Goal: Information Seeking & Learning: Learn about a topic

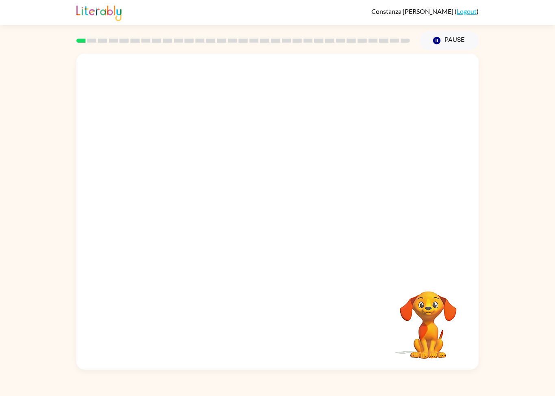
click at [438, 40] on icon "Pause" at bounding box center [436, 40] width 9 height 9
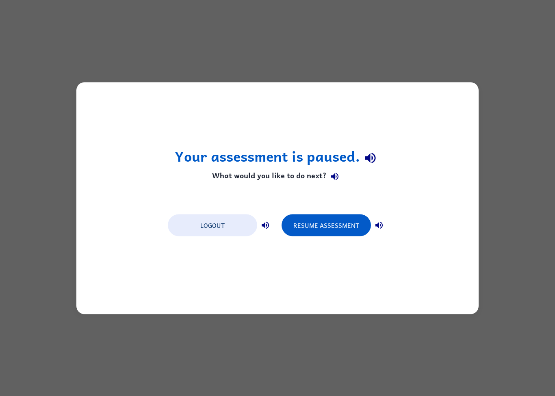
click at [451, 50] on div "Your assessment is paused. What would you like to do next? Logout Resume Assess…" at bounding box center [277, 198] width 555 height 396
click at [505, 179] on div "Your assessment is paused. What would you like to do next? Logout Resume Assess…" at bounding box center [277, 198] width 555 height 396
click at [347, 227] on button "Resume Assessment" at bounding box center [326, 225] width 89 height 22
click at [346, 231] on button "Resume Assessment" at bounding box center [326, 225] width 89 height 22
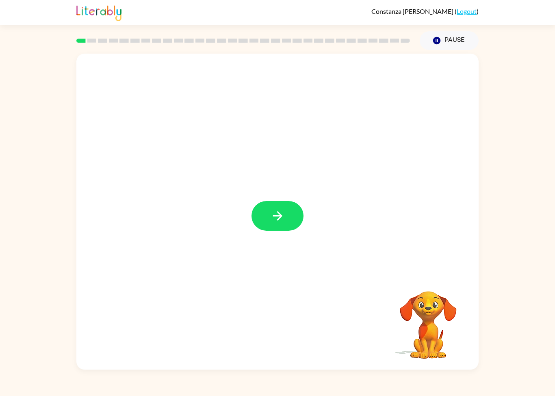
click at [270, 214] on button "button" at bounding box center [278, 216] width 52 height 30
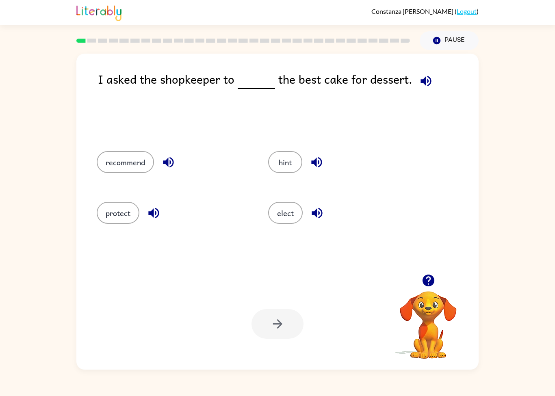
click at [126, 159] on button "recommend" at bounding box center [125, 162] width 57 height 22
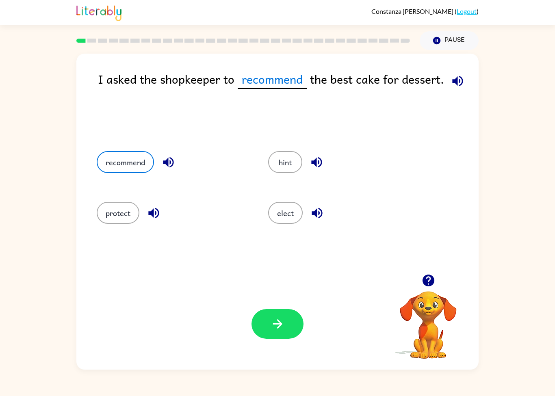
click at [268, 332] on button "button" at bounding box center [278, 324] width 52 height 30
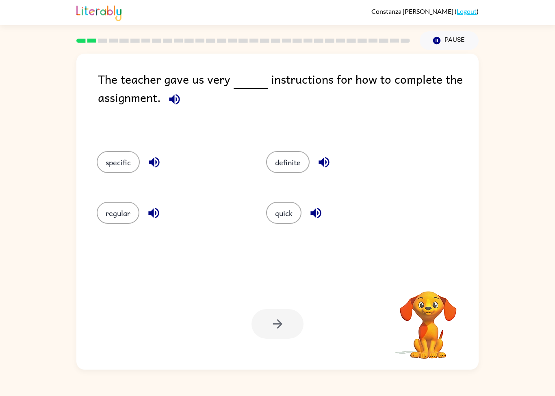
click at [110, 152] on button "specific" at bounding box center [118, 162] width 43 height 22
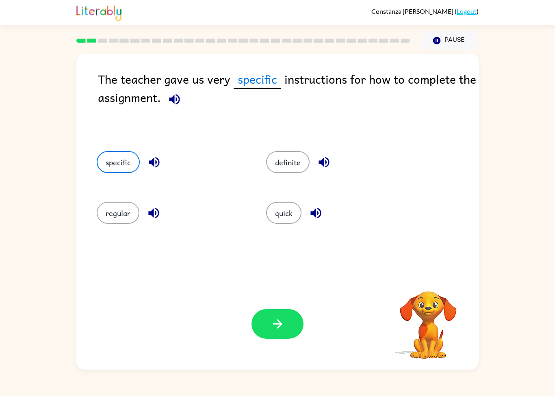
click at [268, 337] on button "button" at bounding box center [278, 324] width 52 height 30
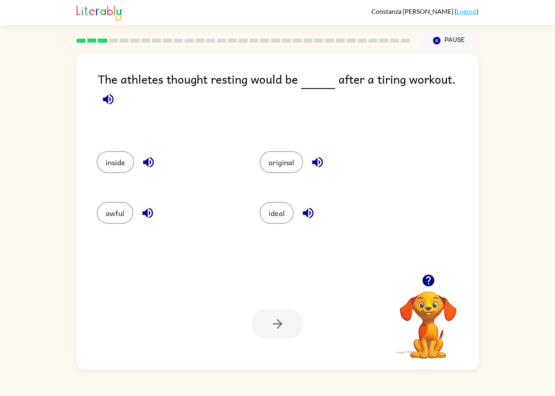
click at [285, 217] on button "ideal" at bounding box center [277, 213] width 34 height 22
click at [288, 330] on button "button" at bounding box center [278, 324] width 52 height 30
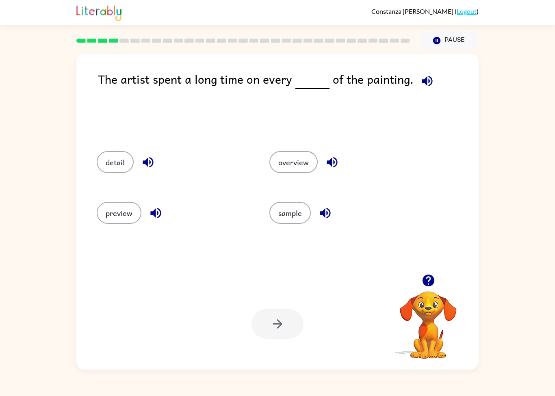
click at [123, 152] on button "detail" at bounding box center [115, 162] width 37 height 22
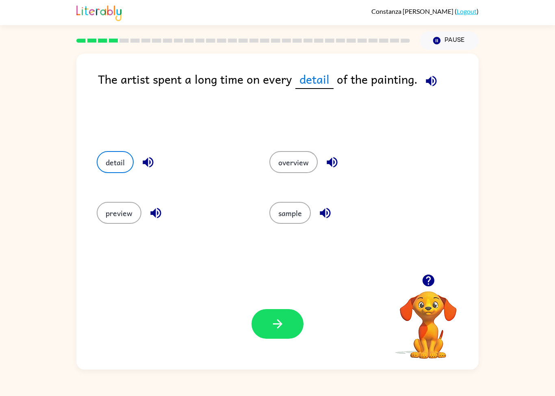
click at [274, 330] on icon "button" at bounding box center [278, 324] width 14 height 14
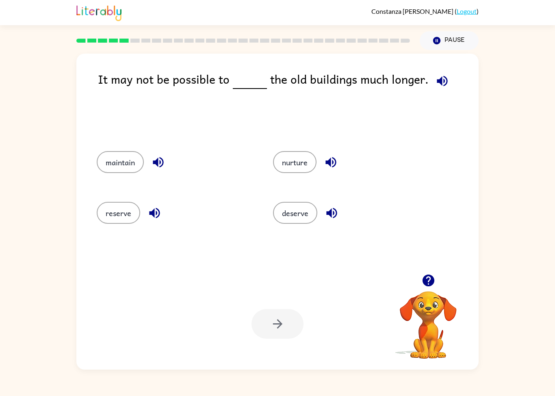
click at [434, 73] on button "button" at bounding box center [442, 81] width 21 height 21
click at [306, 160] on button "nurture" at bounding box center [294, 162] width 43 height 22
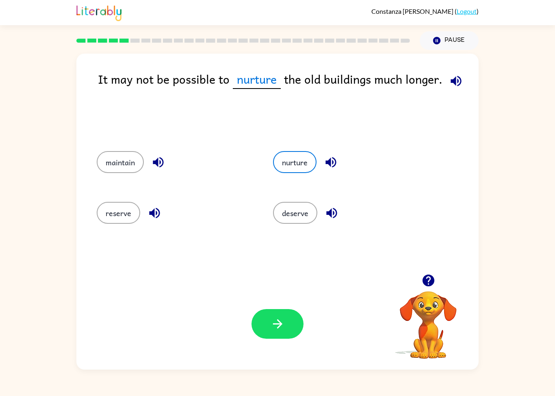
click at [306, 217] on button "deserve" at bounding box center [295, 213] width 44 height 22
click at [284, 322] on icon "button" at bounding box center [278, 324] width 14 height 14
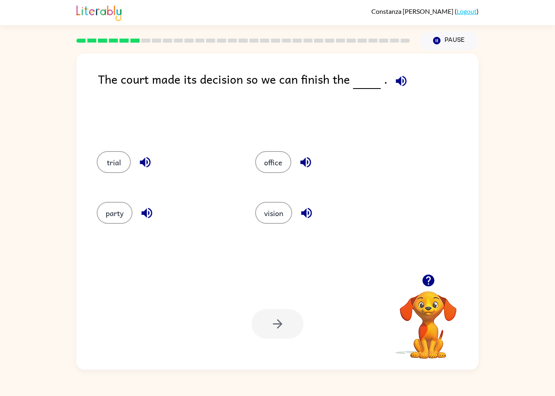
click at [152, 163] on icon "button" at bounding box center [145, 162] width 14 height 14
click at [260, 165] on button "office" at bounding box center [273, 162] width 36 height 22
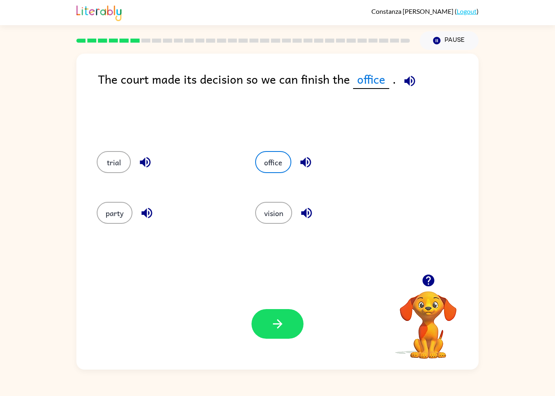
click at [289, 315] on button "button" at bounding box center [278, 324] width 52 height 30
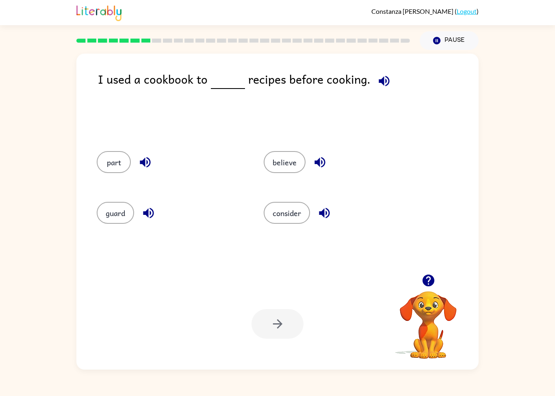
click at [287, 210] on button "consider" at bounding box center [287, 213] width 46 height 22
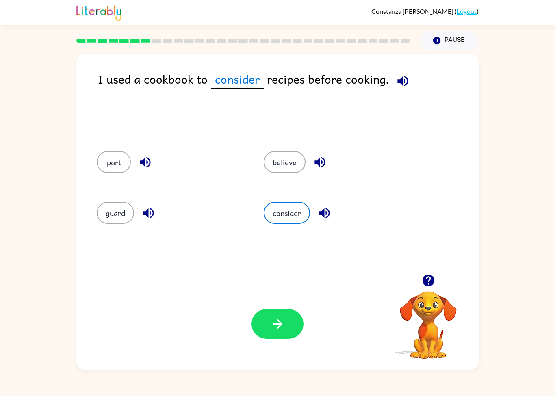
click at [282, 320] on icon "button" at bounding box center [278, 324] width 14 height 14
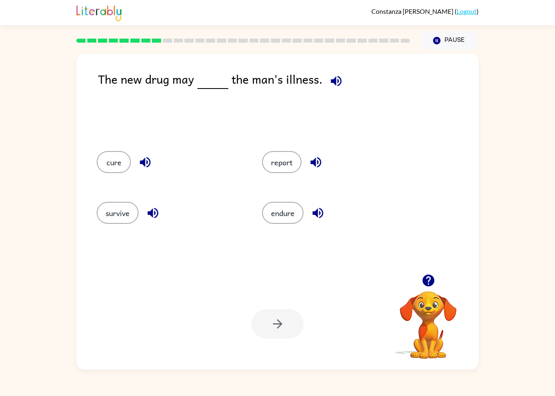
click at [289, 163] on button "report" at bounding box center [281, 162] width 39 height 22
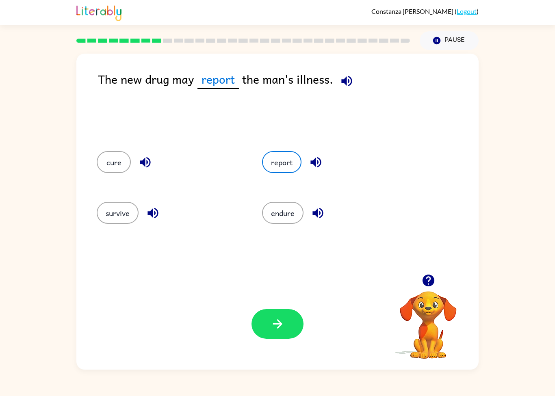
click at [287, 334] on button "button" at bounding box center [278, 324] width 52 height 30
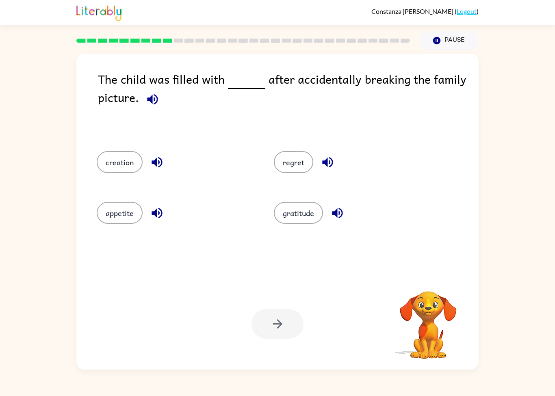
click at [145, 88] on div "The child was filled with after accidentally breaking the family picture." at bounding box center [288, 102] width 381 height 65
click at [156, 106] on icon "button" at bounding box center [152, 99] width 14 height 14
click at [298, 156] on button "regret" at bounding box center [293, 162] width 39 height 22
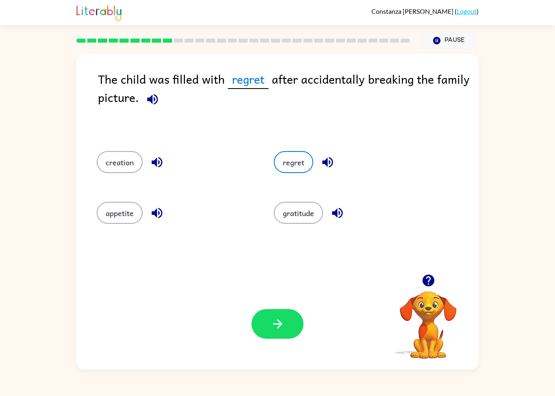
click at [279, 328] on icon "button" at bounding box center [278, 324] width 14 height 14
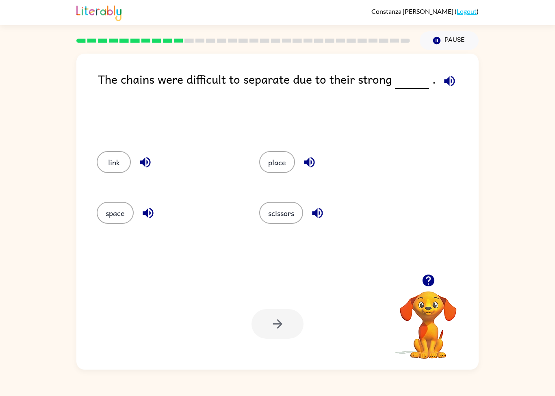
click at [428, 250] on div "link place space scissors" at bounding box center [278, 206] width 386 height 135
click at [288, 216] on button "scissors" at bounding box center [281, 213] width 44 height 22
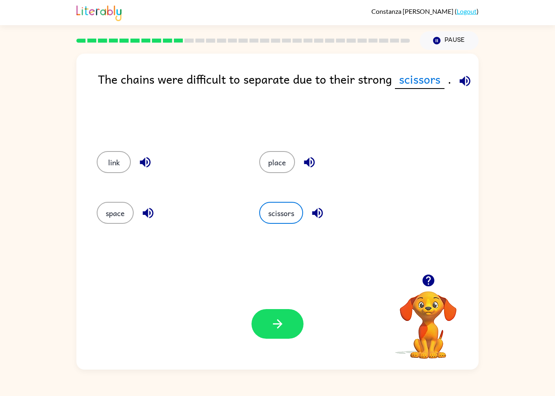
click at [271, 317] on button "button" at bounding box center [278, 324] width 52 height 30
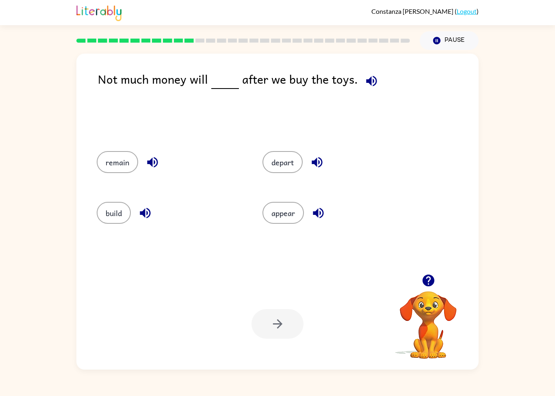
click at [300, 217] on button "appear" at bounding box center [283, 213] width 41 height 22
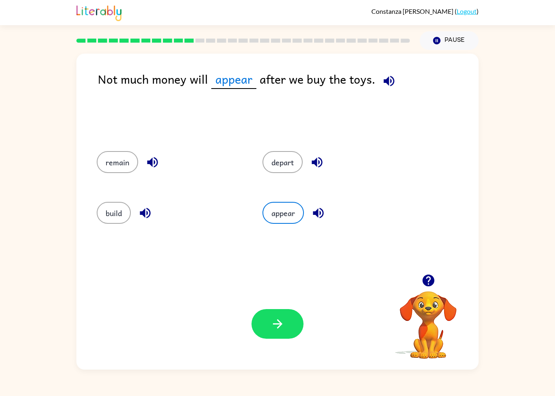
click at [103, 169] on button "remain" at bounding box center [117, 162] width 41 height 22
click at [291, 330] on button "button" at bounding box center [278, 324] width 52 height 30
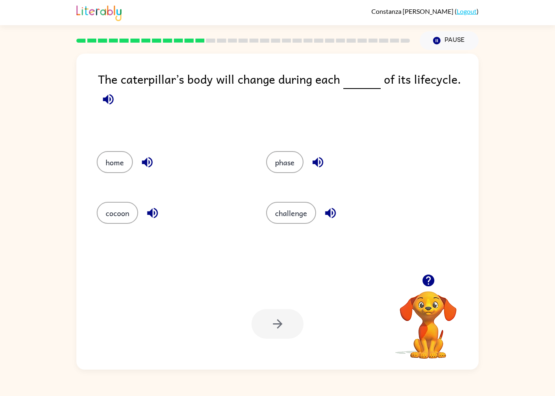
click at [266, 315] on div at bounding box center [278, 324] width 52 height 30
click at [286, 223] on button "challenge" at bounding box center [291, 213] width 50 height 22
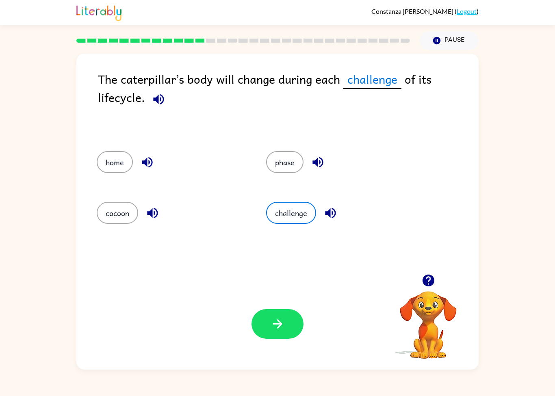
click at [276, 330] on icon "button" at bounding box center [278, 324] width 14 height 14
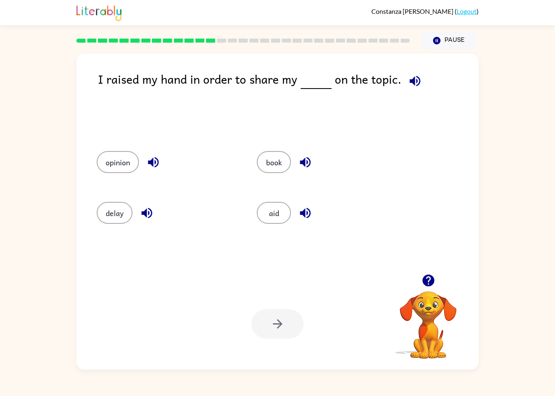
click at [111, 163] on button "opinion" at bounding box center [118, 162] width 42 height 22
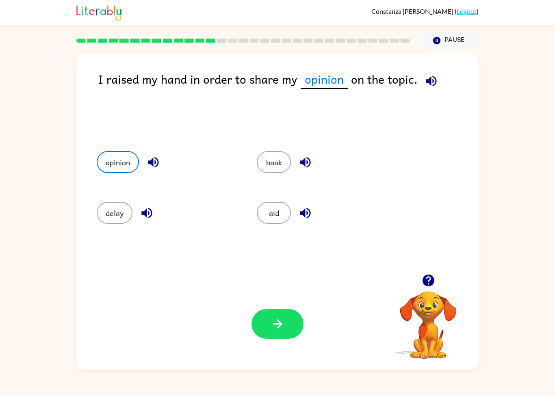
click at [271, 328] on icon "button" at bounding box center [278, 324] width 14 height 14
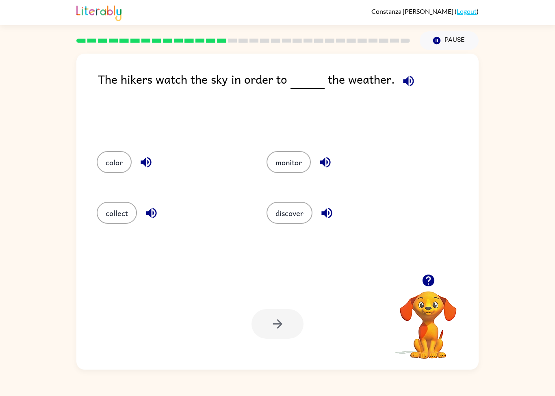
click at [287, 216] on button "discover" at bounding box center [290, 213] width 46 height 22
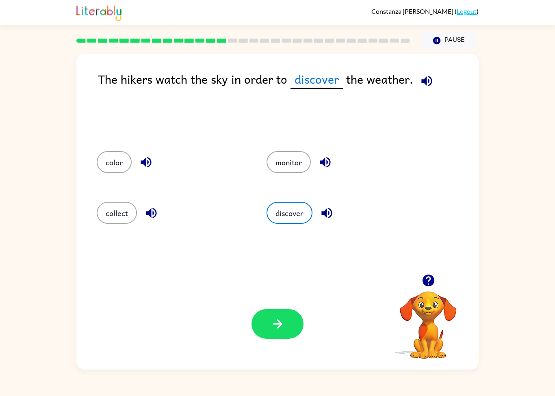
click at [271, 318] on icon "button" at bounding box center [278, 324] width 14 height 14
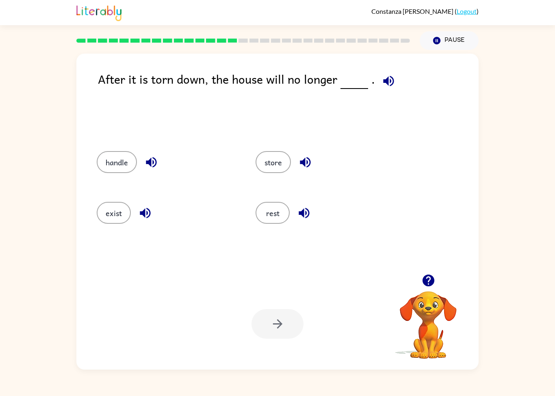
click at [116, 223] on button "exist" at bounding box center [114, 213] width 34 height 22
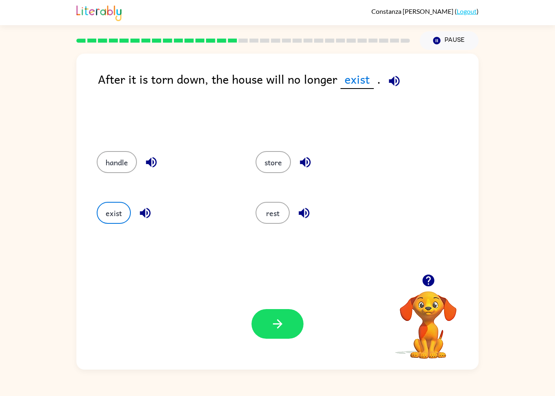
click at [282, 332] on button "button" at bounding box center [278, 324] width 52 height 30
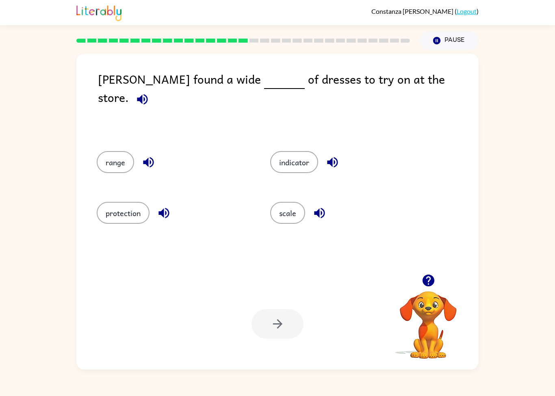
click at [551, 182] on div "[PERSON_NAME] found a wide of dresses to try on at the store. range indicator p…" at bounding box center [277, 210] width 555 height 320
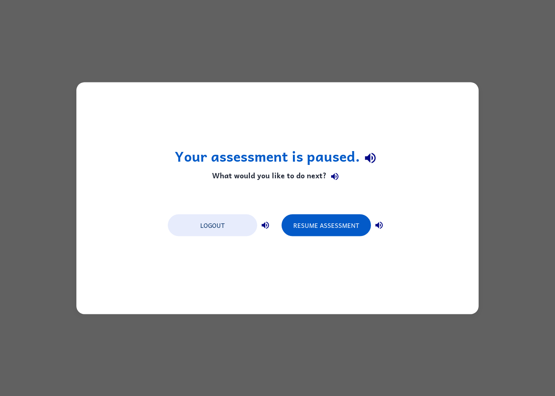
click at [348, 223] on button "Resume Assessment" at bounding box center [326, 225] width 89 height 22
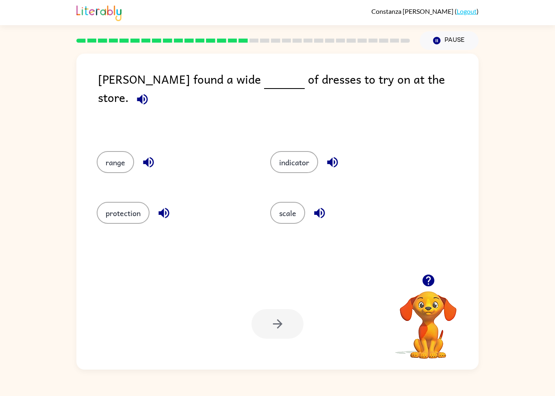
click at [296, 213] on button "scale" at bounding box center [287, 213] width 35 height 22
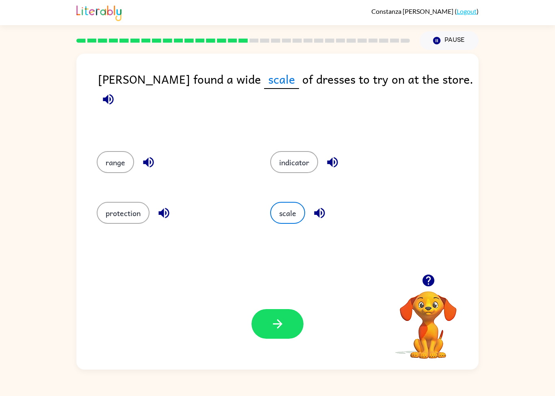
click at [124, 215] on button "protection" at bounding box center [123, 213] width 53 height 22
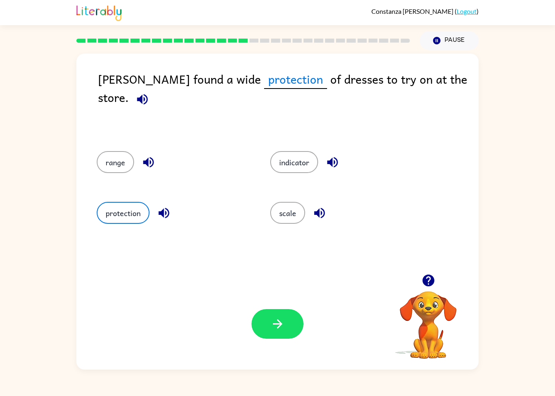
click at [277, 332] on button "button" at bounding box center [278, 324] width 52 height 30
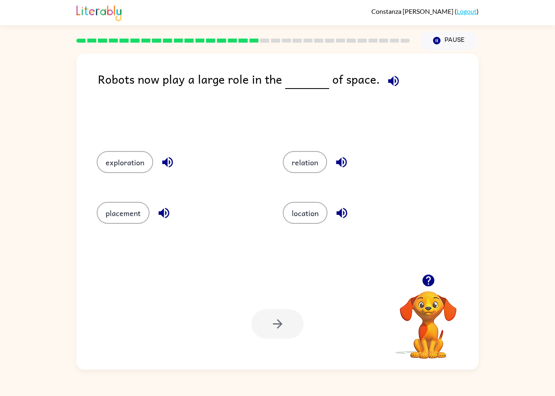
click at [312, 223] on button "location" at bounding box center [305, 213] width 45 height 22
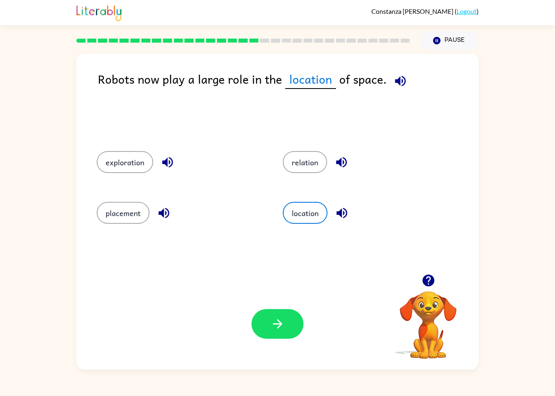
click at [130, 165] on button "exploration" at bounding box center [125, 162] width 56 height 22
click at [174, 163] on icon "button" at bounding box center [168, 162] width 14 height 14
click at [410, 90] on button "button" at bounding box center [418, 81] width 21 height 21
click at [280, 330] on icon "button" at bounding box center [278, 324] width 14 height 14
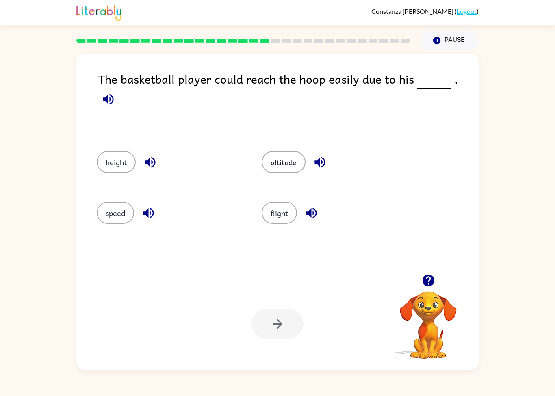
click at [119, 170] on button "height" at bounding box center [116, 162] width 39 height 22
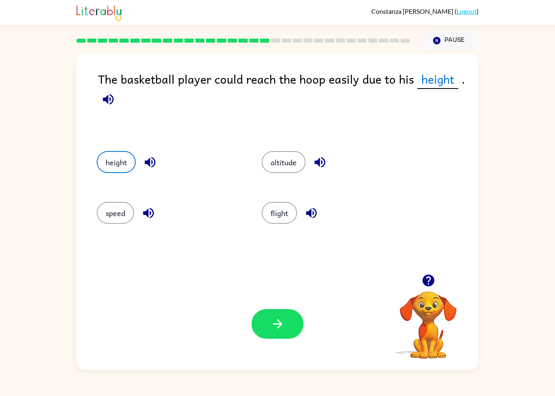
click at [278, 323] on icon "button" at bounding box center [278, 324] width 14 height 14
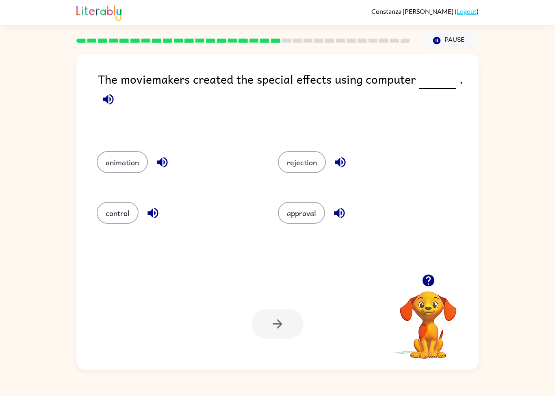
click at [128, 207] on button "control" at bounding box center [118, 213] width 42 height 22
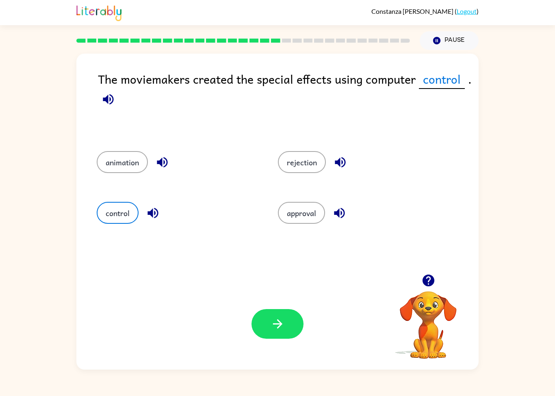
click at [276, 319] on icon "button" at bounding box center [278, 324] width 14 height 14
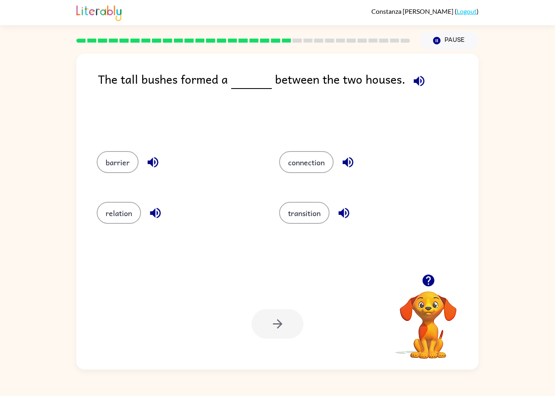
click at [321, 170] on button "connection" at bounding box center [306, 162] width 54 height 22
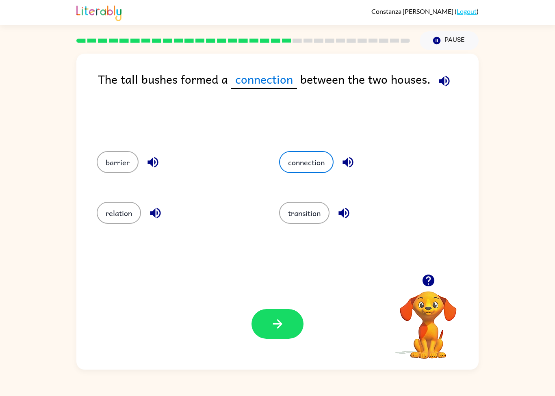
click at [268, 335] on button "button" at bounding box center [278, 324] width 52 height 30
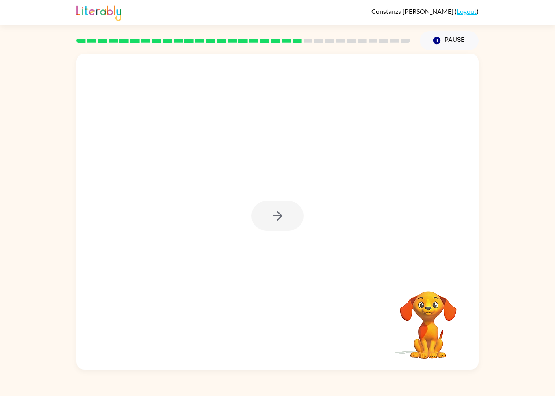
click at [274, 213] on div at bounding box center [278, 216] width 52 height 30
click at [274, 213] on icon "button" at bounding box center [278, 216] width 14 height 14
click at [278, 206] on div at bounding box center [278, 216] width 52 height 30
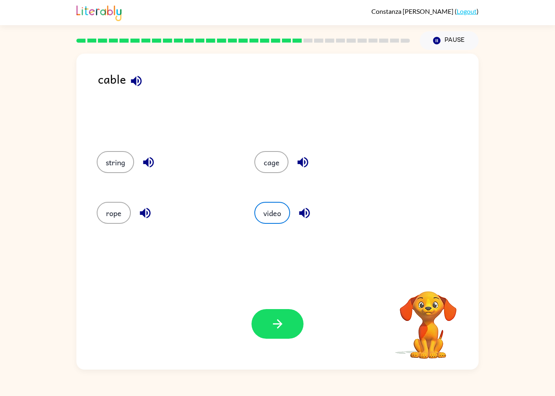
click at [277, 215] on button "video" at bounding box center [272, 213] width 36 height 22
click at [289, 212] on button "video" at bounding box center [272, 213] width 36 height 22
click at [265, 169] on button "cage" at bounding box center [271, 162] width 34 height 22
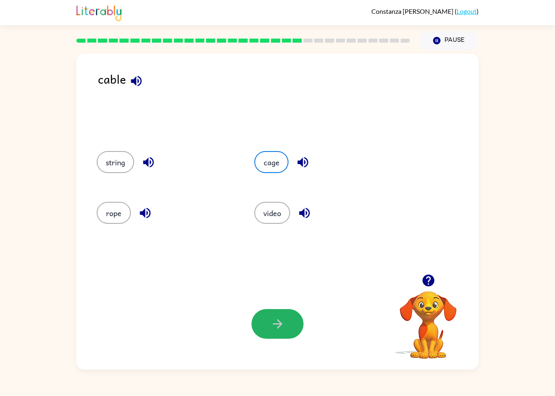
click at [279, 330] on icon "button" at bounding box center [278, 324] width 14 height 14
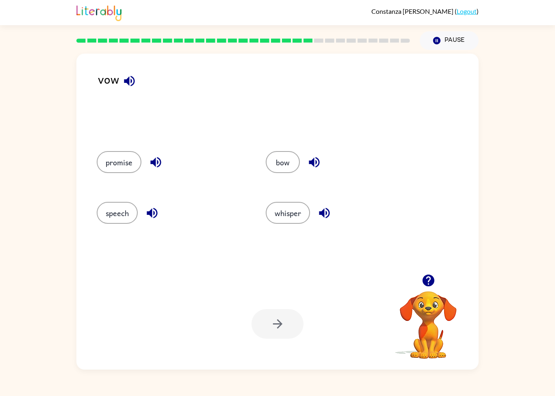
click at [293, 161] on button "bow" at bounding box center [283, 162] width 34 height 22
click at [286, 330] on button "button" at bounding box center [278, 324] width 52 height 30
click at [151, 243] on div "agree mention educate discuss" at bounding box center [278, 206] width 386 height 135
click at [105, 166] on button "agree" at bounding box center [115, 162] width 37 height 22
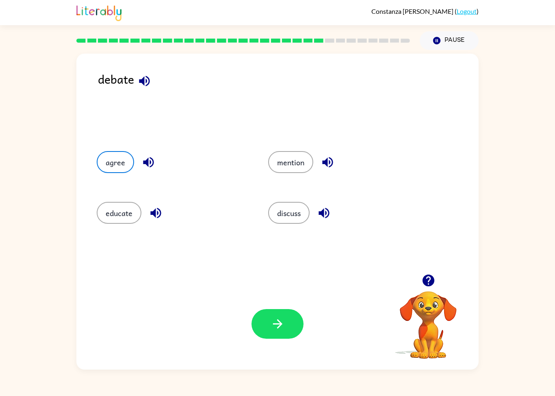
click at [123, 222] on button "educate" at bounding box center [119, 213] width 45 height 22
click at [279, 323] on icon "button" at bounding box center [278, 324] width 14 height 14
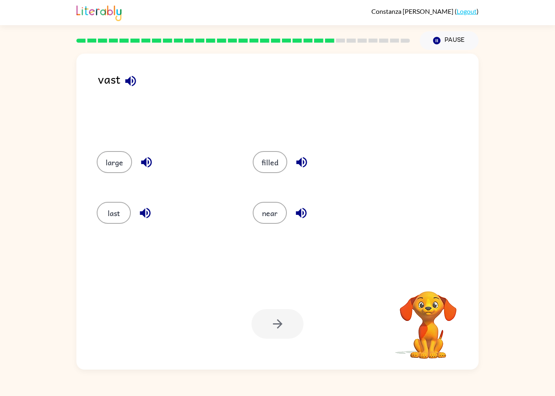
click at [118, 70] on div "vast large filled last near Your browser must support playing .mp4 files to use…" at bounding box center [277, 212] width 402 height 316
click at [117, 210] on button "last" at bounding box center [114, 213] width 34 height 22
click at [286, 317] on button "button" at bounding box center [278, 324] width 52 height 30
click at [113, 160] on button "settle" at bounding box center [115, 162] width 37 height 22
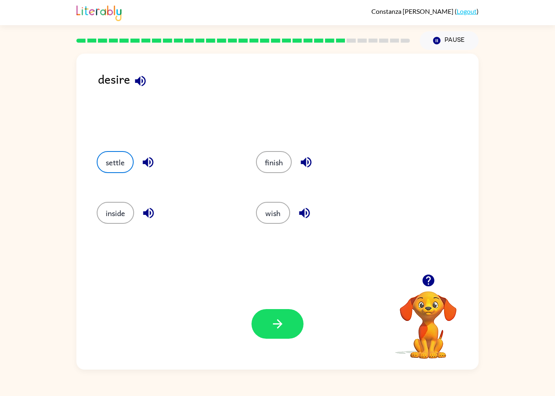
click at [124, 218] on button "inside" at bounding box center [115, 213] width 37 height 22
click at [286, 329] on button "button" at bounding box center [278, 324] width 52 height 30
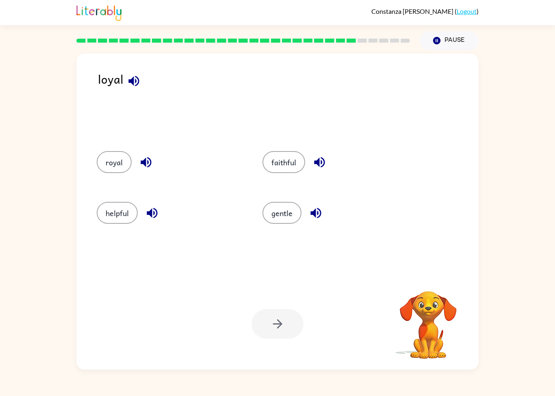
click at [110, 165] on button "royal" at bounding box center [114, 162] width 35 height 22
click at [274, 326] on icon "button" at bounding box center [278, 324] width 14 height 14
click at [284, 162] on button "launch" at bounding box center [279, 162] width 40 height 22
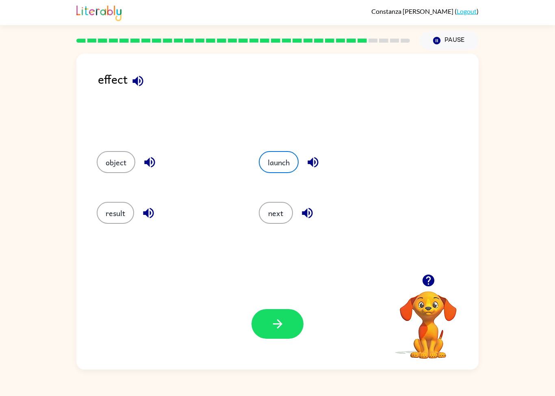
click at [263, 339] on button "button" at bounding box center [278, 324] width 52 height 30
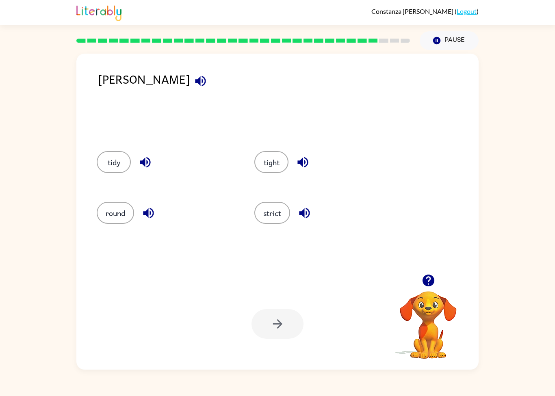
click at [129, 206] on button "round" at bounding box center [115, 213] width 37 height 22
click at [300, 205] on button "button" at bounding box center [304, 213] width 21 height 21
click at [260, 219] on button "strict" at bounding box center [272, 213] width 36 height 22
click at [195, 83] on icon "button" at bounding box center [200, 81] width 11 height 11
click at [312, 212] on icon "button" at bounding box center [304, 213] width 14 height 14
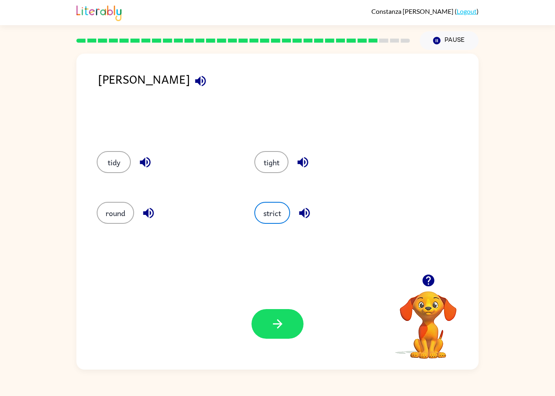
click at [195, 77] on icon "button" at bounding box center [200, 81] width 11 height 11
click at [152, 166] on icon "button" at bounding box center [145, 162] width 14 height 14
click at [151, 223] on button "button" at bounding box center [148, 213] width 21 height 21
click at [305, 160] on icon "button" at bounding box center [303, 162] width 14 height 14
click at [267, 166] on button "tight" at bounding box center [271, 162] width 34 height 22
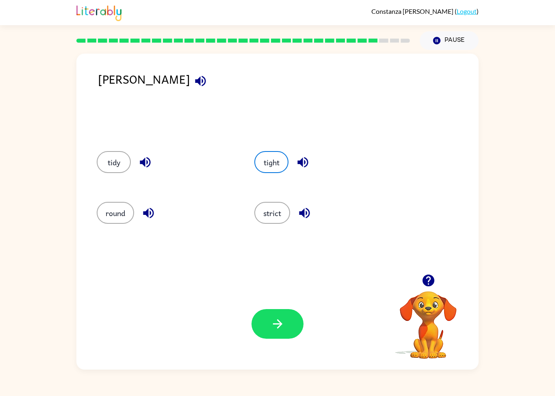
click at [284, 331] on icon "button" at bounding box center [278, 324] width 14 height 14
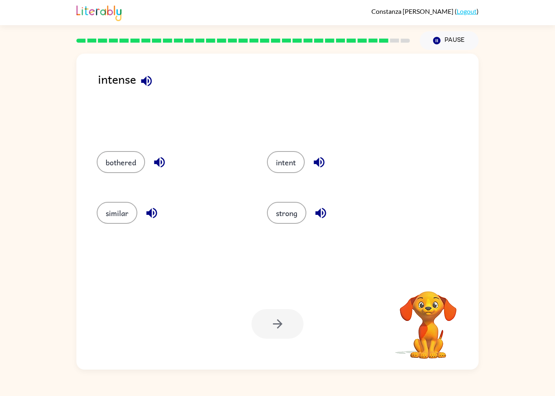
click at [156, 81] on button "button" at bounding box center [146, 81] width 21 height 21
click at [152, 85] on icon "button" at bounding box center [146, 81] width 14 height 14
click at [147, 78] on icon "button" at bounding box center [146, 81] width 14 height 14
click at [287, 159] on button "intent" at bounding box center [286, 162] width 38 height 22
click at [283, 324] on icon "button" at bounding box center [278, 324] width 14 height 14
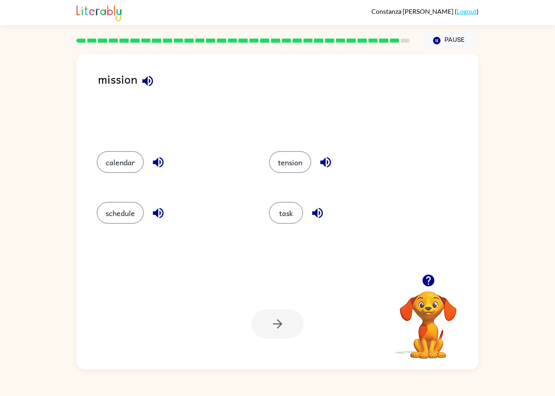
click at [149, 168] on div "calendar" at bounding box center [174, 162] width 154 height 22
click at [328, 166] on icon "button" at bounding box center [326, 162] width 14 height 14
click at [303, 166] on button "tension" at bounding box center [290, 162] width 42 height 22
click at [271, 320] on icon "button" at bounding box center [278, 324] width 14 height 14
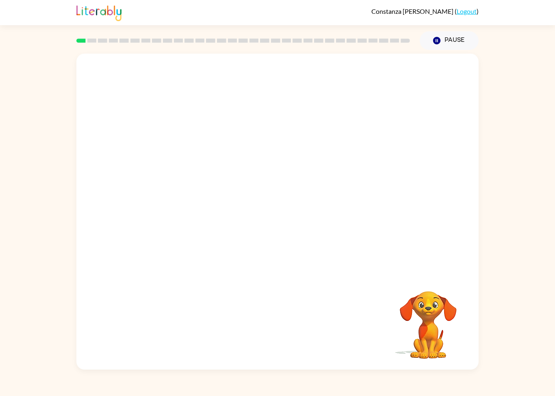
click at [242, 179] on video "Your browser must support playing .mp4 files to use Literably. Please try using…" at bounding box center [277, 164] width 402 height 221
click at [317, 211] on video "Your browser must support playing .mp4 files to use Literably. Please try using…" at bounding box center [277, 164] width 402 height 221
click at [360, 177] on video "Your browser must support playing .mp4 files to use Literably. Please try using…" at bounding box center [277, 164] width 402 height 221
click at [299, 347] on div "Your browser must support playing .mp4 files to use Literably. Please try using…" at bounding box center [277, 212] width 402 height 316
click at [365, 171] on video "Your browser must support playing .mp4 files to use Literably. Please try using…" at bounding box center [277, 164] width 402 height 221
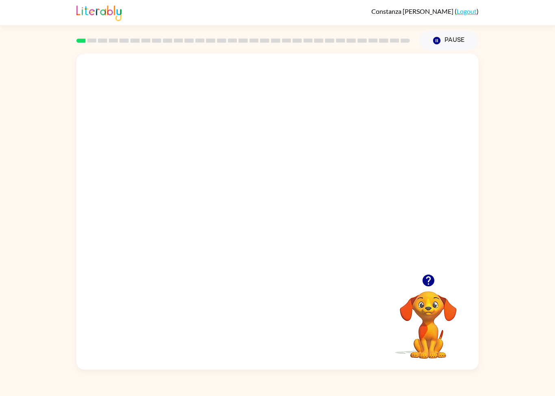
click at [225, 296] on div "Your browser must support playing .mp4 files to use Literably. Please try using…" at bounding box center [277, 212] width 402 height 316
click at [159, 219] on video "Your browser must support playing .mp4 files to use Literably. Please try using…" at bounding box center [277, 164] width 402 height 221
click at [211, 214] on video "Your browser must support playing .mp4 files to use Literably. Please try using…" at bounding box center [277, 164] width 402 height 221
click at [208, 215] on video "Your browser must support playing .mp4 files to use Literably. Please try using…" at bounding box center [277, 164] width 402 height 221
click at [208, 215] on div at bounding box center [277, 212] width 402 height 316
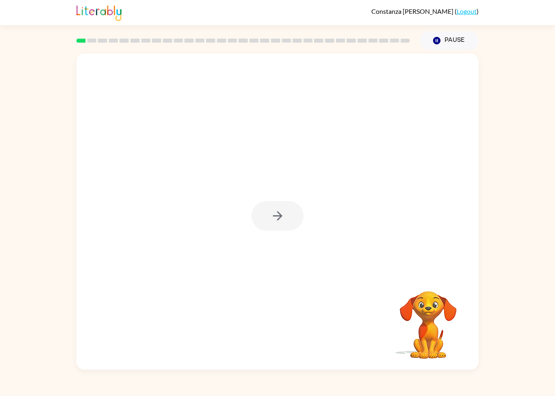
click at [407, 192] on div at bounding box center [277, 212] width 402 height 316
click at [200, 248] on div at bounding box center [277, 212] width 402 height 316
click at [308, 291] on div at bounding box center [277, 212] width 402 height 316
click at [292, 212] on button "button" at bounding box center [278, 216] width 52 height 30
click at [296, 36] on div at bounding box center [243, 40] width 343 height 28
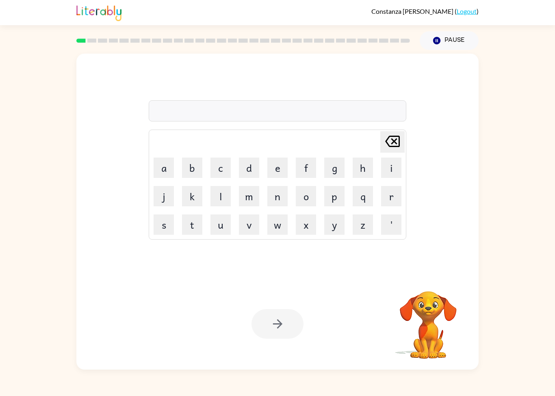
click at [195, 163] on button "b" at bounding box center [192, 168] width 20 height 20
click at [301, 202] on button "o" at bounding box center [306, 196] width 20 height 20
click at [382, 199] on button "r" at bounding box center [391, 196] width 20 height 20
click at [258, 165] on button "d" at bounding box center [249, 168] width 20 height 20
click at [261, 168] on td "d" at bounding box center [249, 168] width 28 height 28
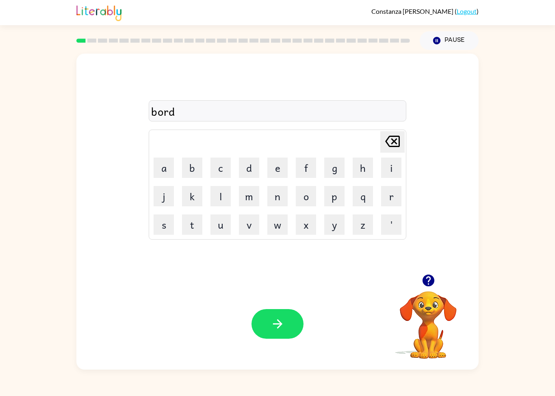
click at [385, 203] on button "r" at bounding box center [391, 196] width 20 height 20
click at [385, 135] on icon "Delete Delete last character input" at bounding box center [393, 142] width 20 height 20
click at [279, 166] on button "e" at bounding box center [277, 168] width 20 height 20
click at [389, 201] on button "r" at bounding box center [391, 196] width 20 height 20
click at [280, 328] on icon "button" at bounding box center [278, 324] width 14 height 14
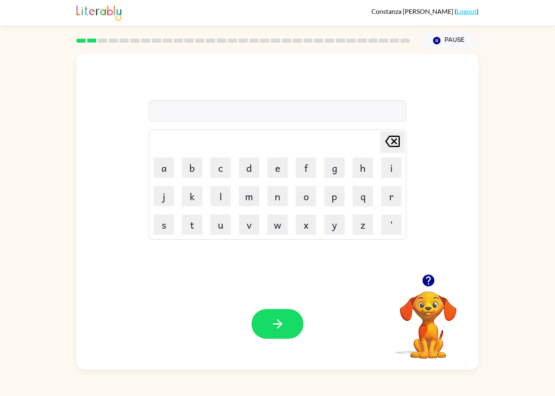
click at [423, 283] on icon "button" at bounding box center [428, 281] width 12 height 12
click at [336, 175] on button "g" at bounding box center [334, 168] width 20 height 20
click at [389, 200] on button "r" at bounding box center [391, 196] width 20 height 20
click at [165, 165] on button "a" at bounding box center [164, 168] width 20 height 20
click at [217, 224] on button "u" at bounding box center [221, 225] width 20 height 20
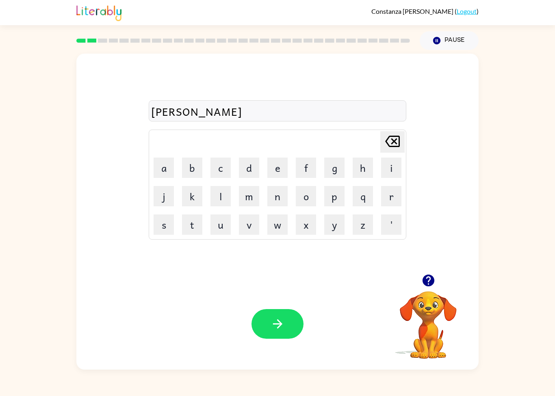
click at [275, 197] on button "n" at bounding box center [277, 196] width 20 height 20
click at [247, 163] on button "d" at bounding box center [249, 168] width 20 height 20
click at [275, 323] on icon "button" at bounding box center [278, 324] width 14 height 14
click at [428, 278] on icon "button" at bounding box center [428, 281] width 14 height 14
click at [246, 197] on button "m" at bounding box center [249, 196] width 20 height 20
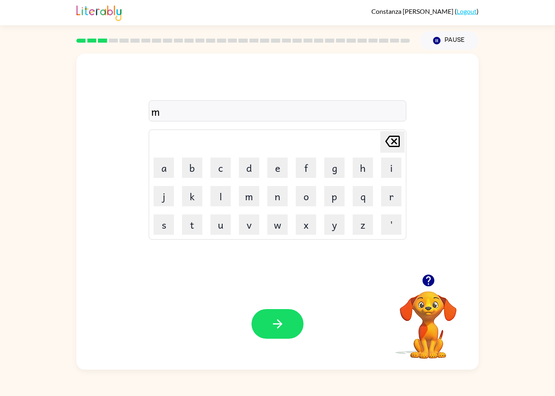
click at [157, 195] on button "j" at bounding box center [164, 196] width 20 height 20
click at [399, 137] on icon at bounding box center [392, 141] width 15 height 11
click at [165, 172] on button "a" at bounding box center [164, 168] width 20 height 20
click at [161, 226] on button "s" at bounding box center [164, 225] width 20 height 20
click at [360, 172] on button "h" at bounding box center [363, 168] width 20 height 20
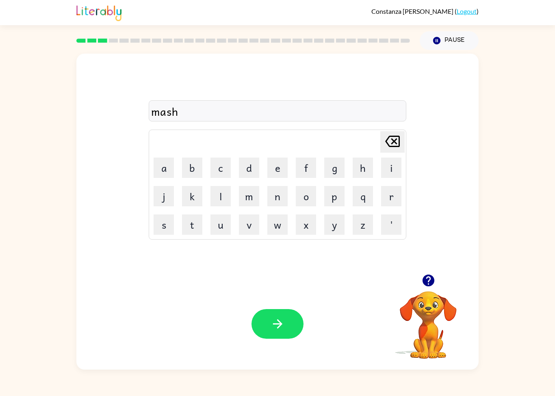
click at [382, 168] on button "i" at bounding box center [391, 168] width 20 height 20
click at [277, 203] on button "n" at bounding box center [277, 196] width 20 height 20
click at [274, 323] on icon "button" at bounding box center [278, 324] width 14 height 14
click at [180, 151] on td "Delete Delete last character input" at bounding box center [277, 142] width 255 height 22
click at [211, 215] on button "u" at bounding box center [221, 225] width 20 height 20
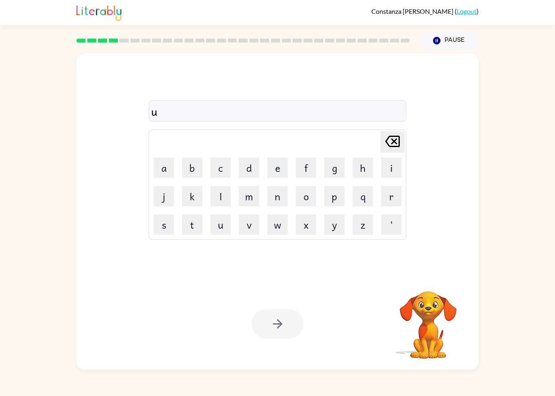
click at [253, 215] on button "v" at bounding box center [249, 225] width 20 height 20
click at [392, 149] on icon "Delete Delete last character input" at bounding box center [393, 142] width 20 height 20
click at [426, 278] on icon "button" at bounding box center [428, 281] width 12 height 12
click at [196, 224] on button "t" at bounding box center [192, 225] width 20 height 20
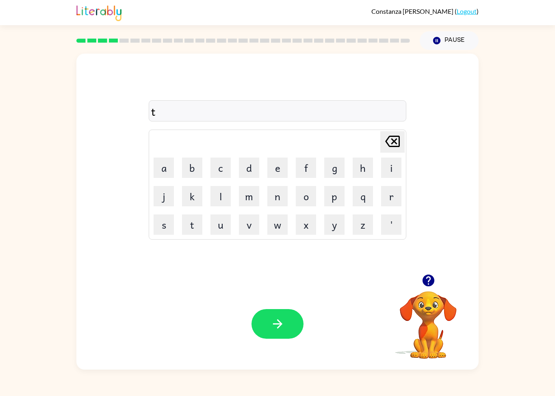
click at [396, 198] on button "r" at bounding box center [391, 196] width 20 height 20
click at [170, 174] on button "a" at bounding box center [164, 168] width 20 height 20
click at [399, 169] on button "i" at bounding box center [391, 168] width 20 height 20
click at [284, 195] on button "n" at bounding box center [277, 196] width 20 height 20
click at [271, 322] on icon "button" at bounding box center [278, 324] width 14 height 14
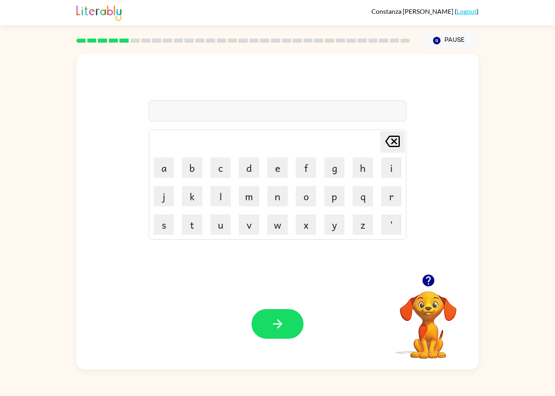
click at [432, 278] on icon "button" at bounding box center [428, 281] width 12 height 12
click at [251, 174] on button "d" at bounding box center [249, 168] width 20 height 20
click at [280, 170] on button "e" at bounding box center [277, 168] width 20 height 20
click at [161, 161] on button "a" at bounding box center [164, 168] width 20 height 20
click at [305, 173] on button "f" at bounding box center [306, 168] width 20 height 20
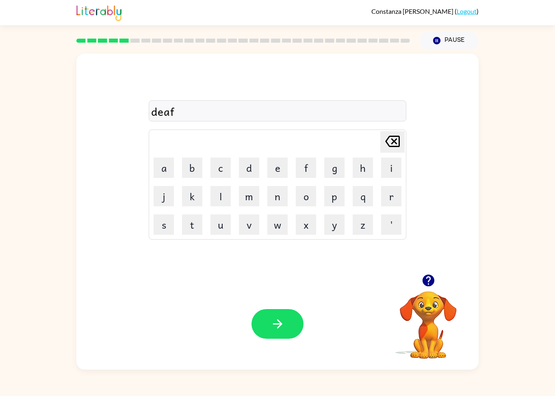
click at [279, 169] on button "e" at bounding box center [277, 168] width 20 height 20
click at [281, 198] on button "n" at bounding box center [277, 196] width 20 height 20
click at [169, 223] on button "s" at bounding box center [164, 225] width 20 height 20
click at [384, 170] on button "i" at bounding box center [391, 168] width 20 height 20
click at [247, 228] on button "v" at bounding box center [249, 225] width 20 height 20
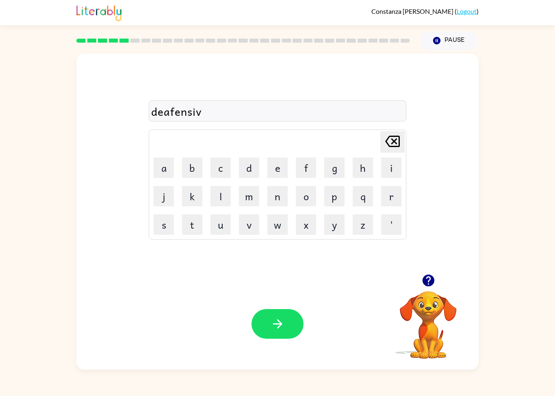
click at [395, 141] on icon at bounding box center [392, 141] width 15 height 11
click at [186, 172] on button "b" at bounding box center [192, 168] width 20 height 20
click at [393, 139] on icon "Delete Delete last character input" at bounding box center [393, 142] width 20 height 20
click at [252, 224] on button "v" at bounding box center [249, 225] width 20 height 20
click at [271, 310] on button "button" at bounding box center [278, 324] width 52 height 30
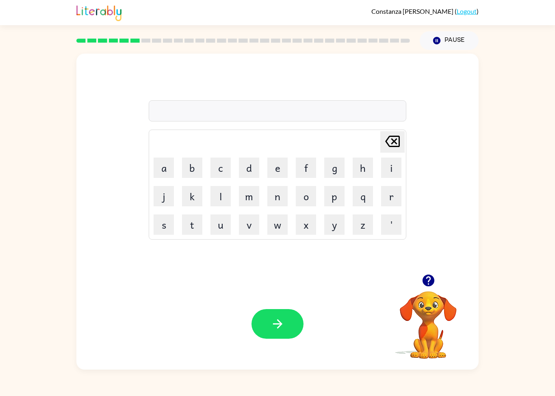
click at [246, 224] on button "v" at bounding box center [249, 225] width 20 height 20
click at [158, 167] on button "a" at bounding box center [164, 168] width 20 height 20
click at [217, 166] on button "c" at bounding box center [221, 168] width 20 height 20
click at [157, 231] on button "s" at bounding box center [164, 225] width 20 height 20
click at [387, 143] on icon at bounding box center [392, 141] width 15 height 11
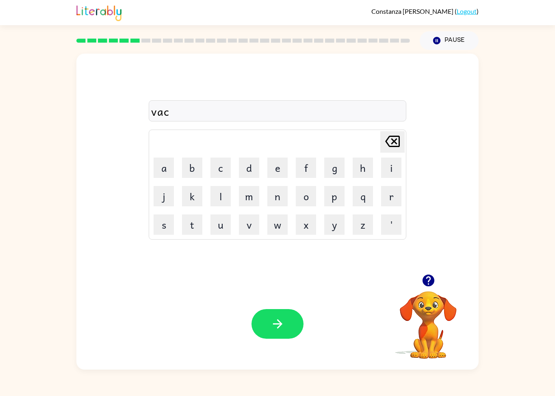
click at [161, 163] on button "a" at bounding box center [164, 168] width 20 height 20
click at [193, 225] on button "t" at bounding box center [192, 225] width 20 height 20
click at [397, 166] on button "i" at bounding box center [391, 168] width 20 height 20
click at [300, 203] on button "o" at bounding box center [306, 196] width 20 height 20
click at [279, 196] on button "n" at bounding box center [277, 196] width 20 height 20
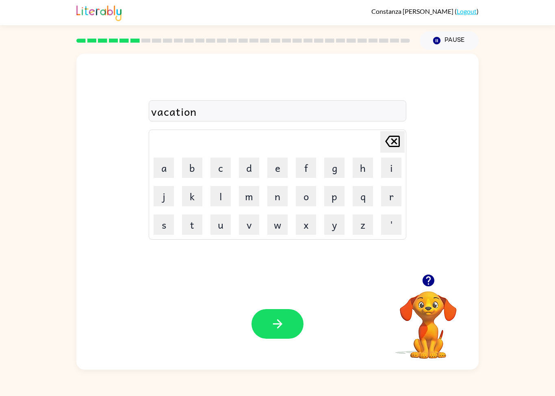
click at [273, 328] on icon "button" at bounding box center [278, 324] width 14 height 14
click at [433, 280] on icon "button" at bounding box center [428, 281] width 12 height 12
click at [332, 200] on button "p" at bounding box center [334, 196] width 20 height 20
click at [217, 224] on button "u" at bounding box center [221, 225] width 20 height 20
click at [250, 173] on button "d" at bounding box center [249, 168] width 20 height 20
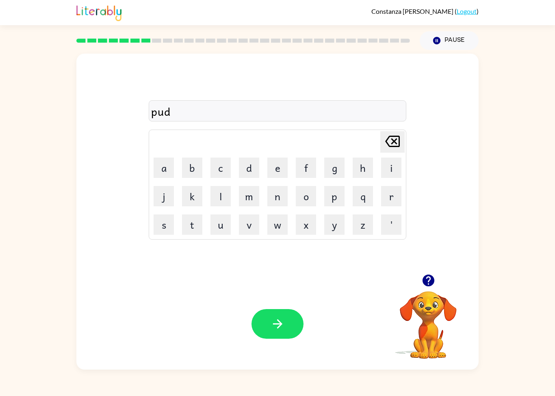
click at [248, 171] on button "d" at bounding box center [249, 168] width 20 height 20
click at [222, 195] on button "l" at bounding box center [221, 196] width 20 height 20
click at [271, 174] on button "e" at bounding box center [277, 168] width 20 height 20
click at [274, 330] on icon "button" at bounding box center [278, 324] width 14 height 14
click at [248, 199] on button "m" at bounding box center [249, 196] width 20 height 20
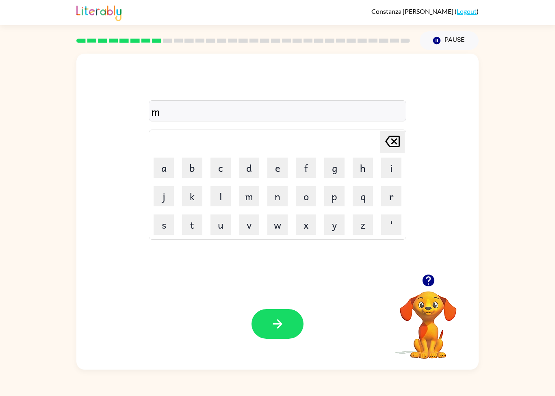
click at [387, 170] on button "i" at bounding box center [391, 168] width 20 height 20
click at [386, 195] on button "r" at bounding box center [391, 196] width 20 height 20
click at [160, 172] on button "a" at bounding box center [164, 168] width 20 height 20
click at [220, 172] on button "c" at bounding box center [221, 168] width 20 height 20
click at [223, 224] on button "u" at bounding box center [221, 225] width 20 height 20
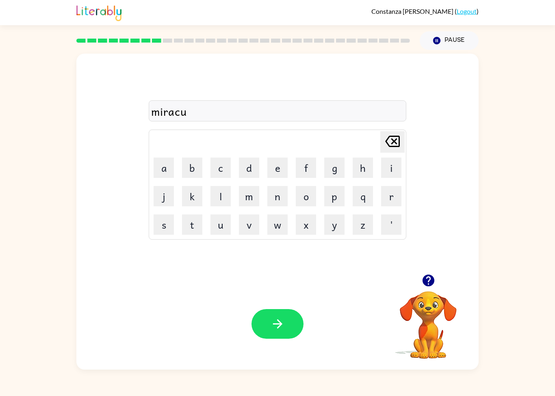
click at [216, 200] on button "l" at bounding box center [221, 196] width 20 height 20
click at [284, 330] on icon "button" at bounding box center [278, 324] width 14 height 14
click at [252, 195] on button "m" at bounding box center [249, 196] width 20 height 20
click at [390, 174] on button "i" at bounding box center [391, 168] width 20 height 20
click at [244, 172] on button "d" at bounding box center [249, 168] width 20 height 20
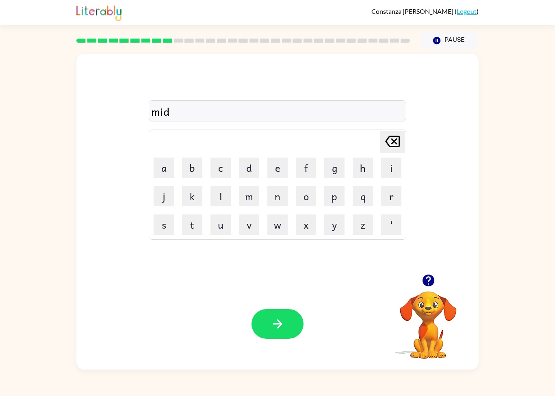
click at [243, 204] on button "m" at bounding box center [249, 196] width 20 height 20
click at [306, 195] on button "o" at bounding box center [306, 196] width 20 height 20
click at [389, 198] on button "r" at bounding box center [391, 196] width 20 height 20
click at [279, 200] on button "n" at bounding box center [277, 196] width 20 height 20
click at [395, 171] on button "i" at bounding box center [391, 168] width 20 height 20
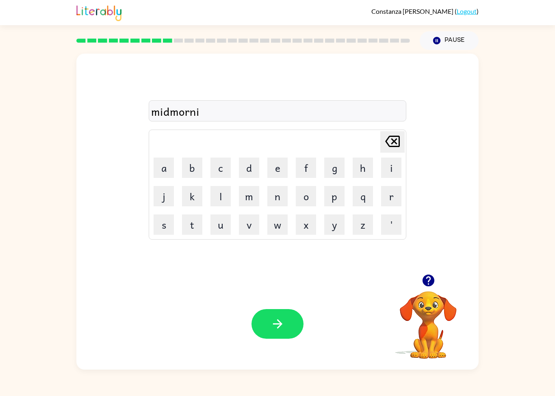
click at [272, 198] on button "n" at bounding box center [277, 196] width 20 height 20
click at [337, 168] on button "g" at bounding box center [334, 168] width 20 height 20
click at [277, 331] on icon "button" at bounding box center [278, 324] width 14 height 14
click at [430, 284] on icon "button" at bounding box center [428, 281] width 12 height 12
click at [250, 172] on button "d" at bounding box center [249, 168] width 20 height 20
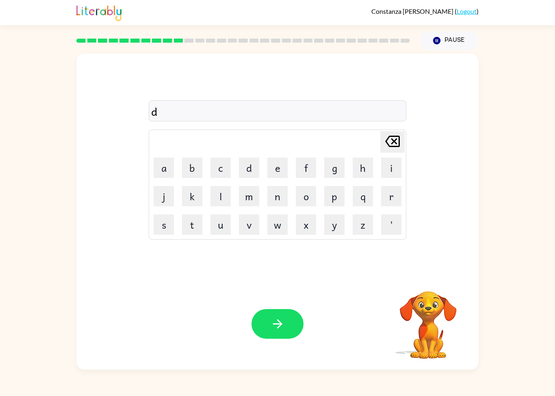
click at [393, 169] on button "i" at bounding box center [391, 168] width 20 height 20
click at [169, 229] on button "s" at bounding box center [164, 225] width 20 height 20
click at [193, 226] on button "t" at bounding box center [192, 225] width 20 height 20
click at [391, 196] on button "r" at bounding box center [391, 196] width 20 height 20
click at [309, 202] on button "o" at bounding box center [306, 196] width 20 height 20
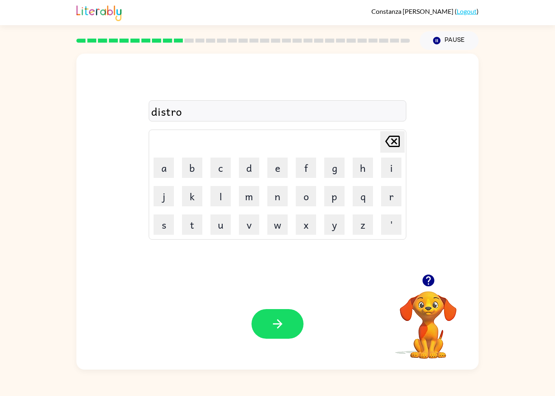
click at [162, 226] on button "s" at bounding box center [164, 225] width 20 height 20
click at [285, 330] on button "button" at bounding box center [278, 324] width 52 height 30
click at [430, 288] on button "button" at bounding box center [428, 280] width 21 height 21
click at [392, 202] on button "r" at bounding box center [391, 196] width 20 height 20
click at [305, 201] on button "o" at bounding box center [306, 196] width 20 height 20
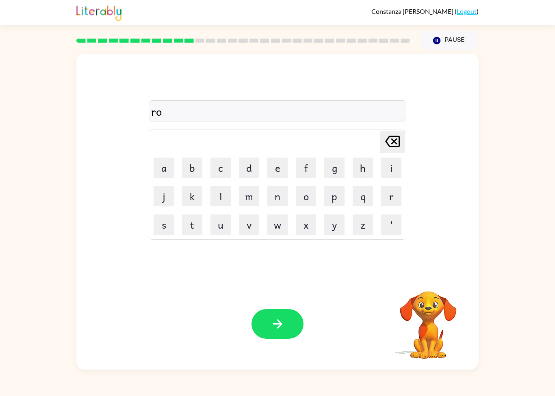
click at [248, 171] on button "d" at bounding box center [249, 168] width 20 height 20
click at [275, 165] on button "e" at bounding box center [277, 168] width 20 height 20
click at [271, 332] on button "button" at bounding box center [278, 324] width 52 height 30
click at [438, 280] on button "button" at bounding box center [428, 280] width 21 height 21
click at [228, 220] on button "u" at bounding box center [221, 225] width 20 height 20
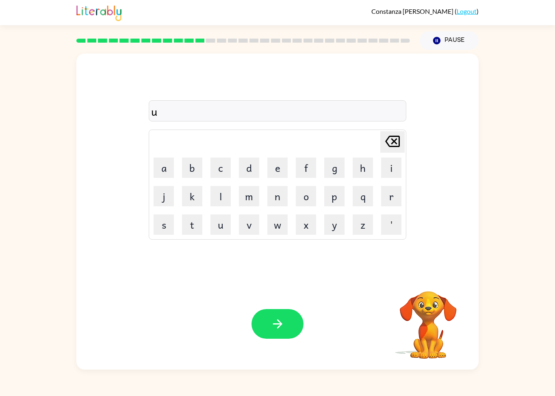
click at [336, 203] on button "p" at bounding box center [334, 196] width 20 height 20
click at [338, 170] on button "g" at bounding box center [334, 168] width 20 height 20
click at [389, 202] on button "r" at bounding box center [391, 196] width 20 height 20
click at [161, 170] on button "a" at bounding box center [164, 168] width 20 height 20
click at [252, 169] on button "d" at bounding box center [249, 168] width 20 height 20
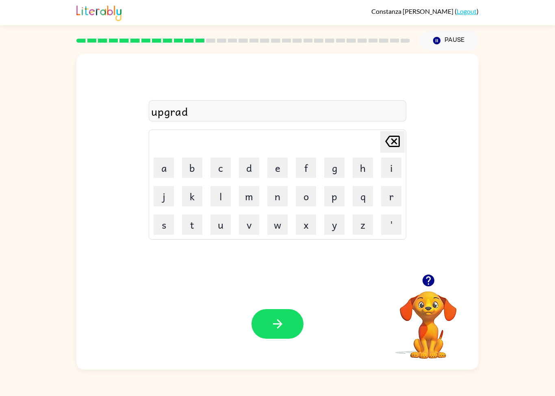
click at [276, 169] on button "e" at bounding box center [277, 168] width 20 height 20
click at [282, 334] on button "button" at bounding box center [278, 324] width 52 height 30
click at [432, 280] on icon "button" at bounding box center [428, 281] width 12 height 12
click at [250, 201] on button "m" at bounding box center [249, 196] width 20 height 20
click at [163, 171] on button "a" at bounding box center [164, 168] width 20 height 20
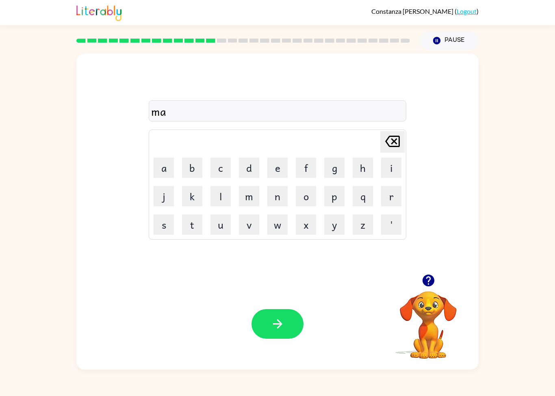
click at [252, 169] on button "d" at bounding box center [249, 168] width 20 height 20
click at [336, 165] on button "g" at bounding box center [334, 168] width 20 height 20
click at [278, 194] on button "n" at bounding box center [277, 196] width 20 height 20
click at [268, 171] on button "e" at bounding box center [277, 168] width 20 height 20
click at [172, 218] on button "s" at bounding box center [164, 225] width 20 height 20
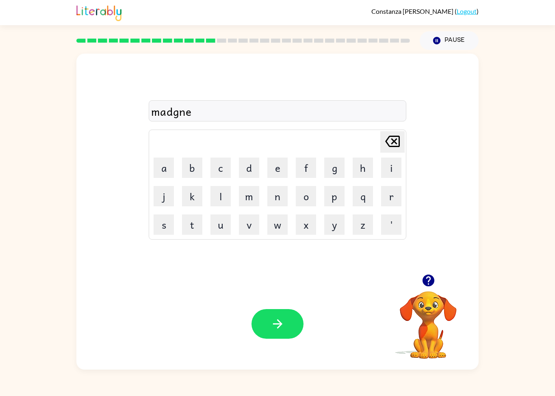
click at [156, 230] on button "s" at bounding box center [164, 225] width 20 height 20
click at [269, 317] on button "button" at bounding box center [278, 324] width 52 height 30
click at [200, 165] on button "b" at bounding box center [192, 168] width 20 height 20
click at [311, 203] on button "o" at bounding box center [306, 196] width 20 height 20
click at [221, 223] on button "u" at bounding box center [221, 225] width 20 height 20
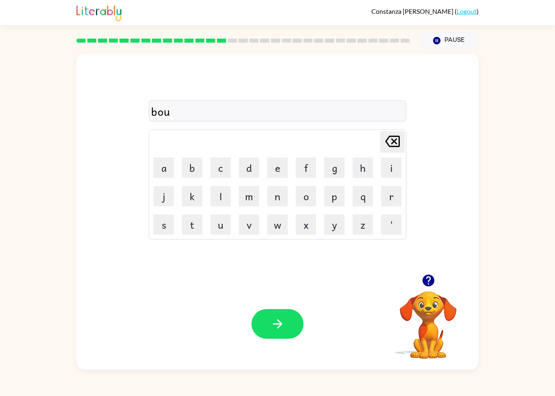
click at [271, 203] on button "n" at bounding box center [277, 196] width 20 height 20
click at [162, 221] on button "s" at bounding box center [164, 225] width 20 height 20
click at [273, 313] on button "button" at bounding box center [278, 324] width 52 height 30
click at [158, 224] on button "s" at bounding box center [164, 225] width 20 height 20
click at [302, 194] on button "o" at bounding box center [306, 196] width 20 height 20
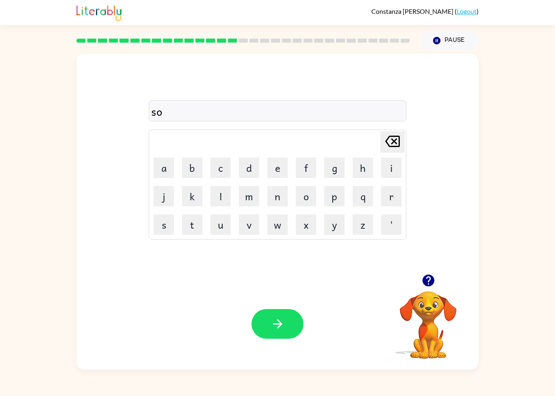
click at [385, 136] on icon "Delete Delete last character input" at bounding box center [393, 142] width 20 height 20
click at [219, 224] on button "u" at bounding box center [221, 225] width 20 height 20
click at [303, 199] on button "o" at bounding box center [306, 196] width 20 height 20
click at [389, 195] on button "r" at bounding box center [391, 196] width 20 height 20
click at [276, 198] on button "n" at bounding box center [277, 196] width 20 height 20
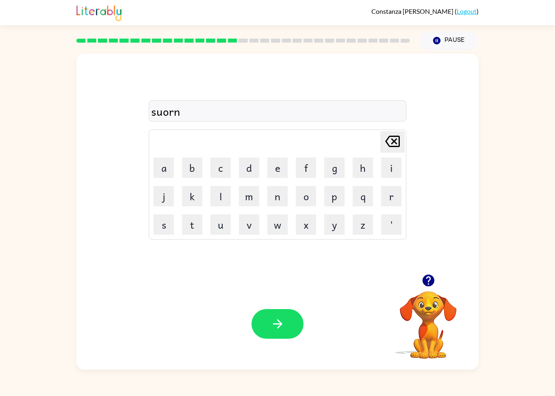
click at [272, 316] on button "button" at bounding box center [278, 324] width 52 height 30
click at [391, 192] on button "r" at bounding box center [391, 196] width 20 height 20
click at [161, 162] on button "a" at bounding box center [164, 168] width 20 height 20
click at [249, 204] on button "m" at bounding box center [249, 196] width 20 height 20
click at [277, 171] on button "e" at bounding box center [277, 168] width 20 height 20
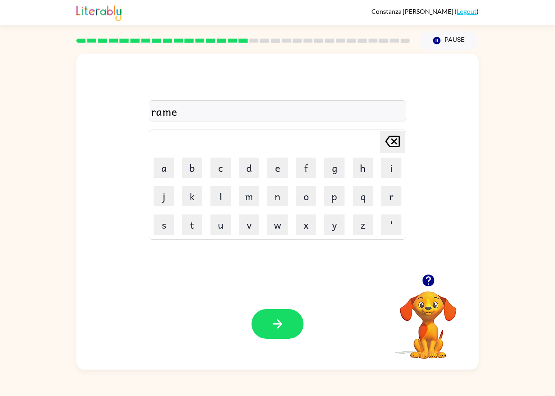
click at [273, 324] on icon "button" at bounding box center [278, 324] width 14 height 14
click at [383, 199] on button "r" at bounding box center [391, 196] width 20 height 20
click at [164, 165] on button "a" at bounding box center [164, 168] width 20 height 20
click at [389, 172] on button "i" at bounding box center [391, 168] width 20 height 20
click at [277, 195] on button "n" at bounding box center [277, 196] width 20 height 20
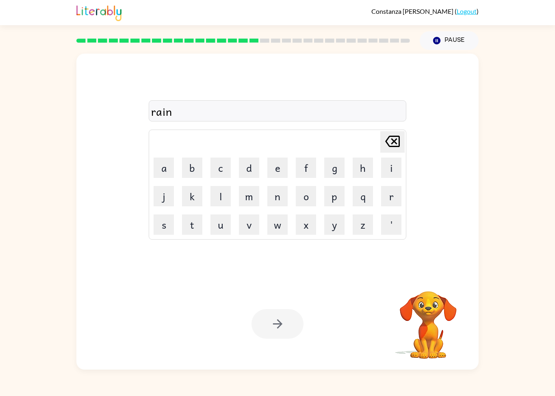
click at [387, 169] on button "i" at bounding box center [391, 168] width 20 height 20
click at [287, 193] on button "n" at bounding box center [277, 196] width 20 height 20
click at [425, 279] on icon "button" at bounding box center [428, 281] width 12 height 12
click at [391, 147] on icon at bounding box center [392, 141] width 15 height 11
click at [390, 147] on icon at bounding box center [392, 141] width 15 height 11
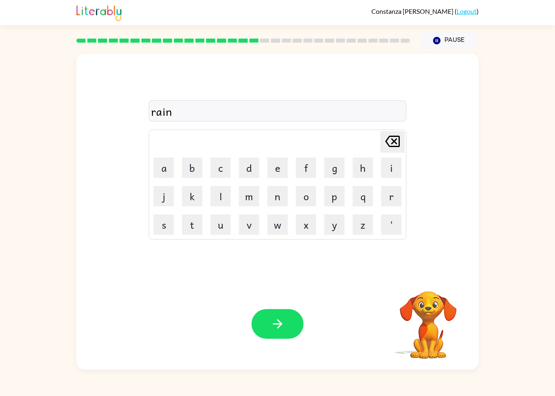
click at [399, 135] on icon "Delete Delete last character input" at bounding box center [393, 142] width 20 height 20
click at [399, 134] on icon "Delete Delete last character input" at bounding box center [393, 142] width 20 height 20
click at [414, 139] on div "ra Delete Delete last character input a b c d e f g h i j k l m n o p q r s t u…" at bounding box center [277, 164] width 402 height 221
click at [404, 141] on button "Delete Delete last character input" at bounding box center [392, 142] width 24 height 22
click at [408, 145] on div "r Delete Delete last character input a b c d e f g h i j k l m n o p q r s t u …" at bounding box center [277, 164] width 402 height 221
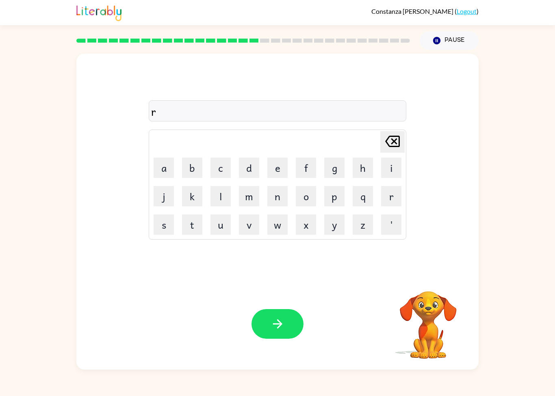
click at [401, 145] on icon "Delete Delete last character input" at bounding box center [393, 142] width 20 height 20
click at [200, 171] on button "b" at bounding box center [192, 168] width 20 height 20
click at [386, 198] on button "r" at bounding box center [391, 196] width 20 height 20
click at [389, 167] on button "i" at bounding box center [391, 168] width 20 height 20
click at [276, 203] on button "n" at bounding box center [277, 196] width 20 height 20
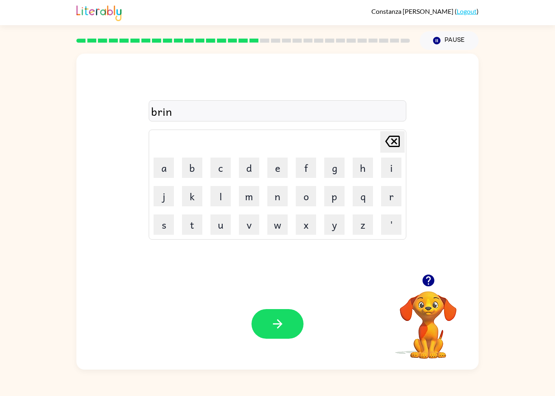
click at [387, 173] on button "i" at bounding box center [391, 168] width 20 height 20
click at [269, 327] on button "button" at bounding box center [278, 324] width 52 height 30
click at [554, 250] on div "Delete Delete last character input a b c d e f g h i j k l m n o p q r s t u v …" at bounding box center [277, 210] width 555 height 320
click at [397, 195] on button "r" at bounding box center [391, 196] width 20 height 20
click at [395, 163] on button "i" at bounding box center [391, 168] width 20 height 20
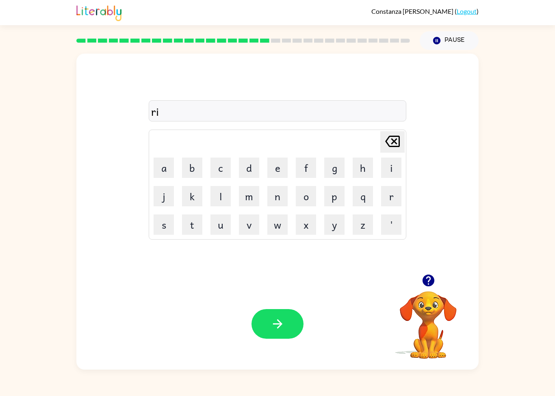
click at [161, 224] on button "s" at bounding box center [164, 225] width 20 height 20
click at [359, 199] on button "q" at bounding box center [363, 196] width 20 height 20
click at [226, 221] on button "u" at bounding box center [221, 225] width 20 height 20
click at [382, 171] on button "i" at bounding box center [391, 168] width 20 height 20
click at [426, 280] on icon "button" at bounding box center [428, 281] width 12 height 12
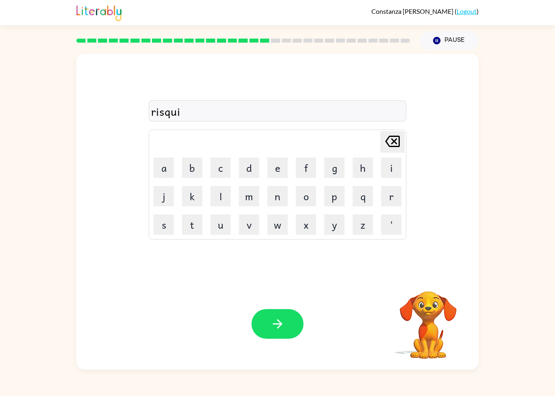
click at [166, 222] on button "s" at bounding box center [164, 225] width 20 height 20
click at [277, 169] on button "e" at bounding box center [277, 168] width 20 height 20
click at [167, 227] on button "s" at bounding box center [164, 225] width 20 height 20
click at [193, 219] on button "t" at bounding box center [192, 225] width 20 height 20
click at [267, 326] on button "button" at bounding box center [278, 324] width 52 height 30
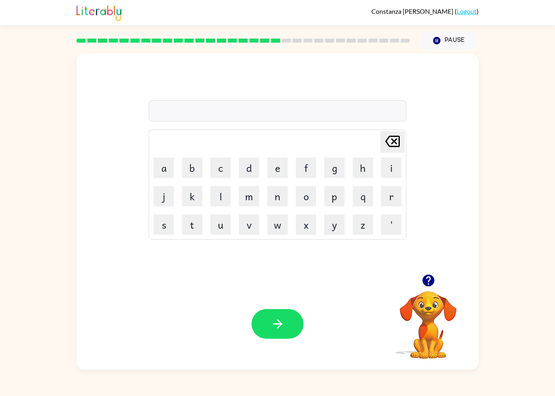
click at [434, 279] on icon "button" at bounding box center [428, 281] width 14 height 14
click at [161, 194] on button "j" at bounding box center [164, 196] width 20 height 20
click at [387, 143] on icon at bounding box center [392, 141] width 15 height 11
click at [163, 159] on button "a" at bounding box center [164, 168] width 20 height 20
click at [394, 193] on button "r" at bounding box center [391, 196] width 20 height 20
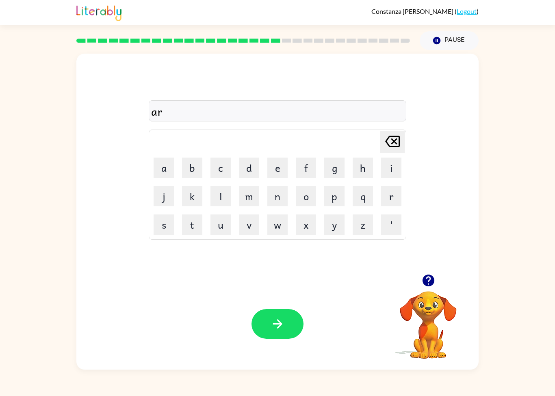
click at [215, 165] on button "c" at bounding box center [221, 168] width 20 height 20
click at [363, 172] on button "h" at bounding box center [363, 168] width 20 height 20
click at [283, 227] on button "w" at bounding box center [277, 225] width 20 height 20
click at [165, 173] on button "a" at bounding box center [164, 168] width 20 height 20
click at [309, 218] on button "x" at bounding box center [306, 225] width 20 height 20
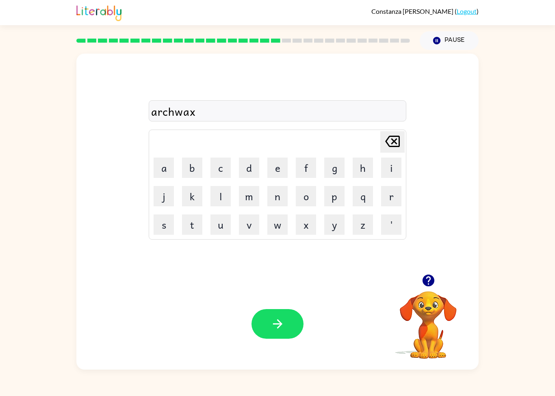
click at [383, 139] on icon "Delete Delete last character input" at bounding box center [393, 142] width 20 height 20
click at [279, 324] on icon "button" at bounding box center [278, 324] width 14 height 14
click at [298, 167] on button "f" at bounding box center [306, 168] width 20 height 20
click at [301, 193] on button "o" at bounding box center [306, 196] width 20 height 20
click at [219, 200] on button "l" at bounding box center [221, 196] width 20 height 20
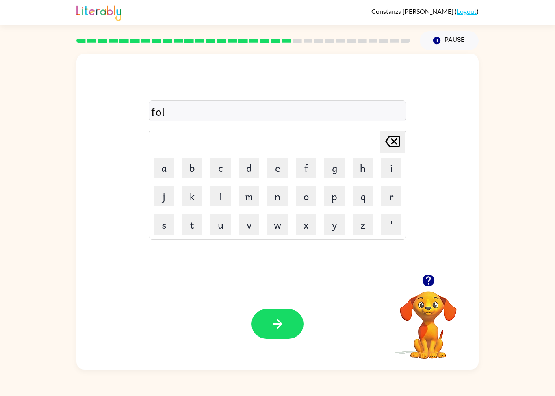
click at [218, 200] on button "l" at bounding box center [221, 196] width 20 height 20
click at [303, 201] on button "o" at bounding box center [306, 196] width 20 height 20
click at [274, 222] on button "w" at bounding box center [277, 225] width 20 height 20
click at [280, 329] on icon "button" at bounding box center [278, 324] width 14 height 14
click at [430, 280] on icon "button" at bounding box center [428, 281] width 14 height 14
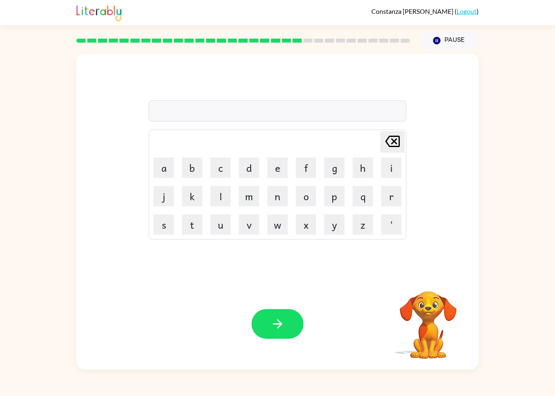
click at [164, 230] on button "s" at bounding box center [164, 225] width 20 height 20
click at [275, 169] on button "e" at bounding box center [277, 168] width 20 height 20
click at [280, 196] on button "n" at bounding box center [277, 196] width 20 height 20
click at [195, 226] on button "t" at bounding box center [192, 225] width 20 height 20
click at [281, 171] on button "e" at bounding box center [277, 168] width 20 height 20
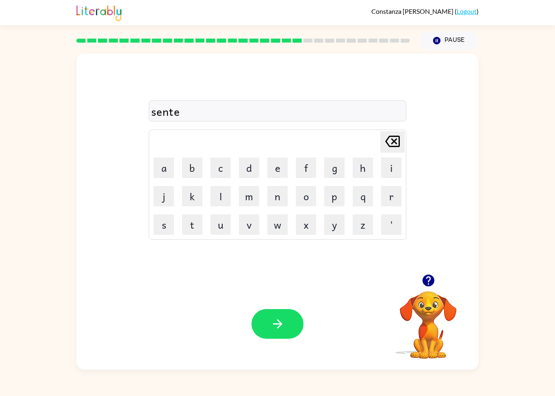
click at [249, 176] on button "d" at bounding box center [249, 168] width 20 height 20
click at [332, 202] on button "p" at bounding box center [334, 196] width 20 height 20
click at [389, 144] on icon "Delete Delete last character input" at bounding box center [393, 142] width 20 height 20
click at [190, 202] on button "k" at bounding box center [192, 196] width 20 height 20
click at [335, 230] on button "y" at bounding box center [334, 225] width 20 height 20
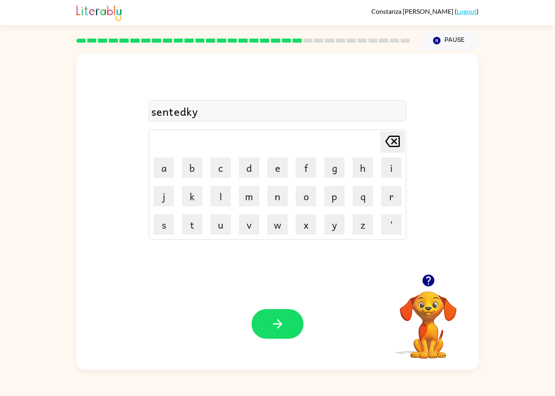
click at [395, 142] on icon at bounding box center [392, 141] width 15 height 11
click at [275, 175] on button "e" at bounding box center [277, 168] width 20 height 20
click at [334, 230] on button "y" at bounding box center [334, 225] width 20 height 20
click at [274, 324] on icon "button" at bounding box center [277, 323] width 9 height 9
click at [162, 222] on button "s" at bounding box center [164, 225] width 20 height 20
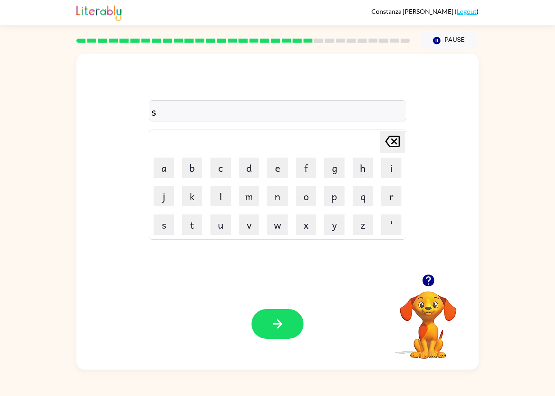
click at [190, 223] on button "t" at bounding box center [192, 225] width 20 height 20
click at [156, 172] on button "a" at bounding box center [164, 168] width 20 height 20
click at [386, 175] on button "i" at bounding box center [391, 168] width 20 height 20
click at [281, 200] on button "n" at bounding box center [277, 196] width 20 height 20
click at [276, 330] on icon "button" at bounding box center [278, 324] width 14 height 14
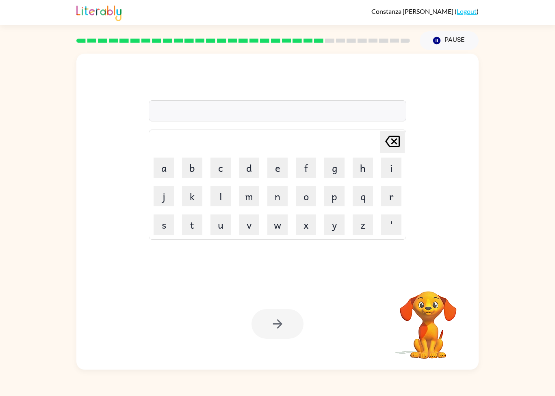
click at [315, 163] on button "f" at bounding box center [306, 168] width 20 height 20
click at [309, 196] on button "o" at bounding box center [306, 196] width 20 height 20
click at [382, 197] on button "r" at bounding box center [391, 196] width 20 height 20
click at [276, 224] on button "w" at bounding box center [277, 225] width 20 height 20
click at [310, 194] on button "o" at bounding box center [306, 196] width 20 height 20
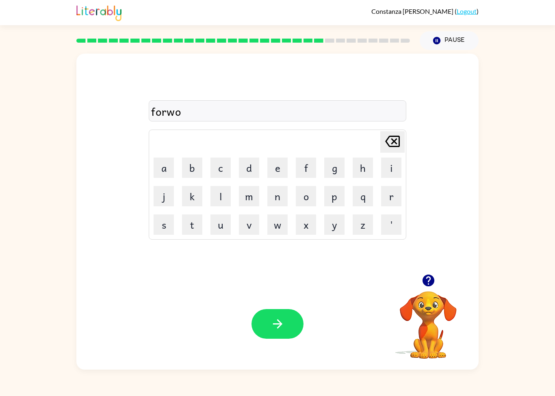
click at [382, 200] on button "r" at bounding box center [391, 196] width 20 height 20
click at [247, 168] on button "d" at bounding box center [249, 168] width 20 height 20
click at [267, 315] on button "button" at bounding box center [278, 324] width 52 height 30
click at [384, 200] on button "r" at bounding box center [391, 196] width 20 height 20
click at [301, 198] on button "o" at bounding box center [306, 196] width 20 height 20
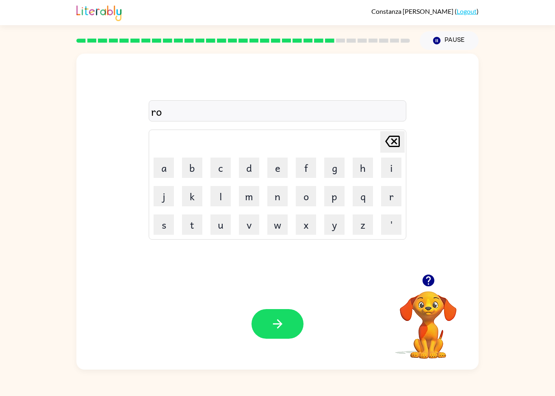
click at [427, 279] on icon "button" at bounding box center [428, 281] width 14 height 14
click at [377, 147] on td "Delete Delete last character input" at bounding box center [277, 142] width 255 height 22
click at [399, 142] on icon at bounding box center [392, 141] width 15 height 11
click at [274, 176] on button "e" at bounding box center [277, 168] width 20 height 20
click at [217, 199] on button "l" at bounding box center [221, 196] width 20 height 20
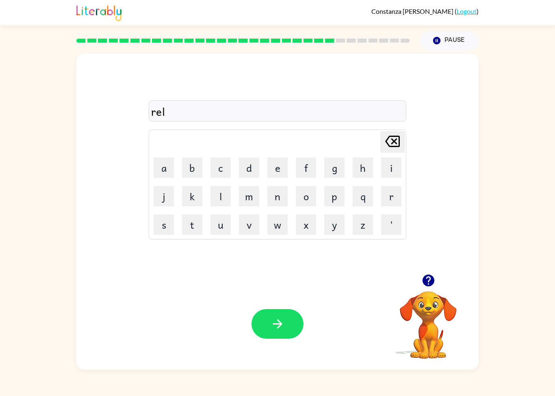
click at [172, 172] on button "a" at bounding box center [164, 168] width 20 height 20
click at [198, 222] on button "t" at bounding box center [192, 225] width 20 height 20
click at [377, 174] on table "Delete Delete last character input a b c d e f g h i j k l m n o p q r s t u v …" at bounding box center [277, 184] width 257 height 109
click at [246, 216] on button "v" at bounding box center [249, 225] width 20 height 20
click at [263, 321] on button "button" at bounding box center [278, 324] width 52 height 30
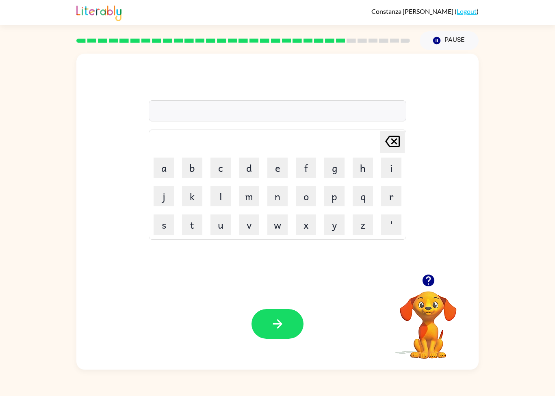
click at [332, 168] on button "g" at bounding box center [334, 168] width 20 height 20
click at [165, 169] on button "a" at bounding box center [164, 168] width 20 height 20
click at [192, 175] on button "b" at bounding box center [192, 168] width 20 height 20
click at [225, 187] on button "l" at bounding box center [221, 196] width 20 height 20
click at [382, 170] on button "i" at bounding box center [391, 168] width 20 height 20
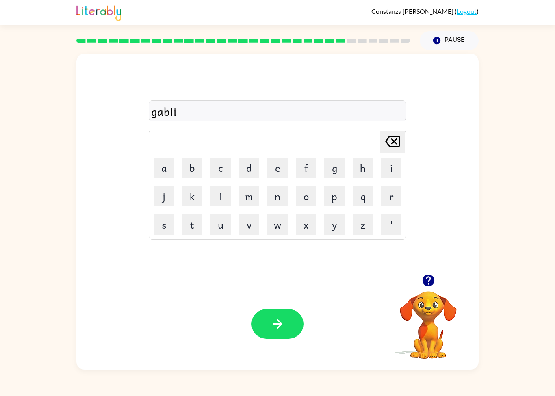
click at [278, 194] on button "n" at bounding box center [277, 196] width 20 height 20
click at [331, 170] on button "g" at bounding box center [334, 168] width 20 height 20
click at [270, 332] on button "button" at bounding box center [278, 324] width 52 height 30
click at [214, 200] on button "l" at bounding box center [221, 196] width 20 height 20
click at [224, 219] on button "u" at bounding box center [221, 225] width 20 height 20
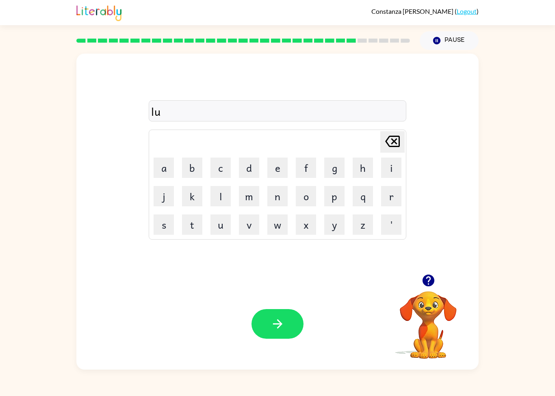
click at [248, 197] on button "m" at bounding box center [249, 196] width 20 height 20
click at [194, 169] on button "b" at bounding box center [192, 168] width 20 height 20
click at [280, 166] on button "e" at bounding box center [277, 168] width 20 height 20
click at [387, 194] on button "r" at bounding box center [391, 196] width 20 height 20
click at [335, 169] on button "g" at bounding box center [334, 168] width 20 height 20
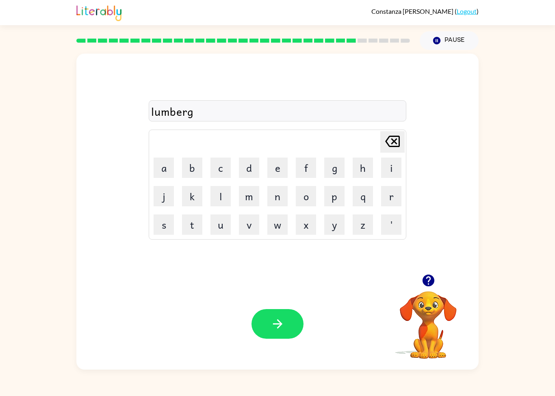
click at [161, 172] on button "a" at bounding box center [164, 168] width 20 height 20
click at [220, 168] on button "c" at bounding box center [221, 168] width 20 height 20
click at [182, 202] on button "k" at bounding box center [192, 196] width 20 height 20
click at [261, 312] on button "button" at bounding box center [278, 324] width 52 height 30
click at [334, 197] on button "p" at bounding box center [334, 196] width 20 height 20
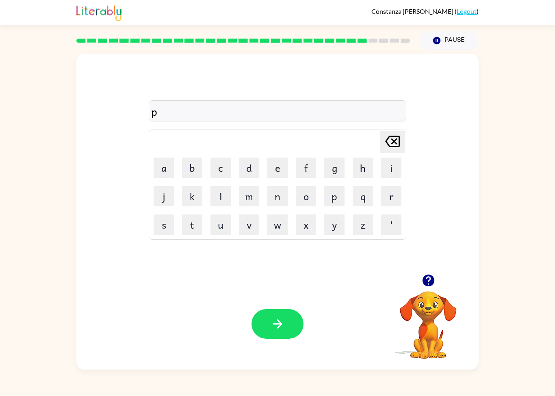
click at [384, 167] on button "i" at bounding box center [391, 168] width 20 height 20
click at [387, 192] on button "r" at bounding box center [391, 196] width 20 height 20
click at [165, 221] on button "s" at bounding box center [164, 225] width 20 height 20
click at [286, 321] on button "button" at bounding box center [278, 324] width 52 height 30
click at [191, 226] on button "t" at bounding box center [192, 225] width 20 height 20
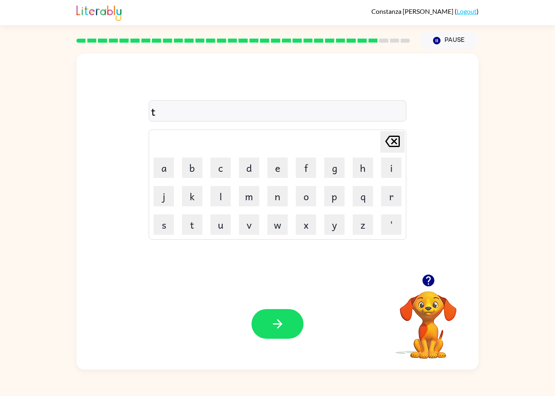
click at [360, 171] on button "h" at bounding box center [363, 168] width 20 height 20
click at [391, 165] on button "i" at bounding box center [391, 168] width 20 height 20
click at [275, 200] on button "n" at bounding box center [277, 196] width 20 height 20
click at [275, 312] on button "button" at bounding box center [278, 324] width 52 height 30
click at [164, 228] on button "s" at bounding box center [164, 225] width 20 height 20
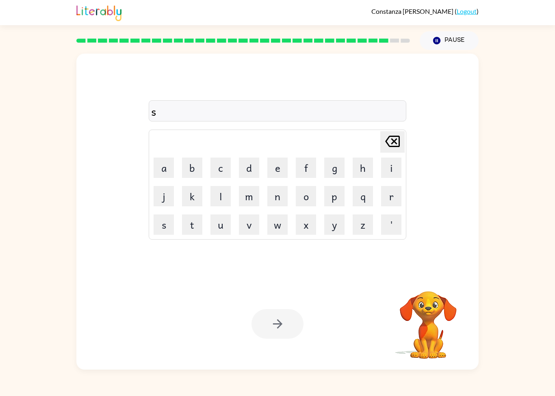
click at [391, 165] on button "i" at bounding box center [391, 168] width 20 height 20
click at [252, 221] on button "v" at bounding box center [249, 225] width 20 height 20
click at [275, 170] on button "e" at bounding box center [277, 168] width 20 height 20
click at [388, 199] on button "r" at bounding box center [391, 196] width 20 height 20
click at [279, 229] on button "w" at bounding box center [277, 225] width 20 height 20
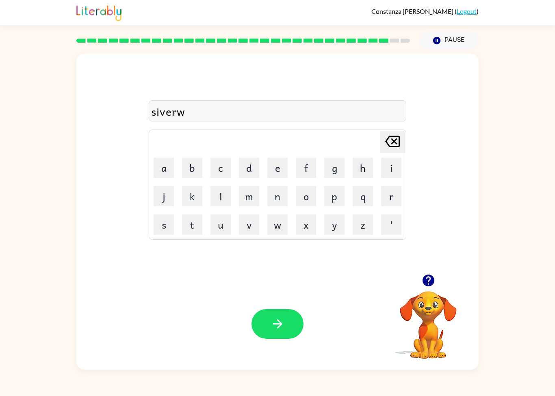
click at [275, 174] on button "e" at bounding box center [277, 168] width 20 height 20
click at [161, 163] on button "a" at bounding box center [164, 168] width 20 height 20
click at [392, 188] on button "r" at bounding box center [391, 196] width 20 height 20
click at [271, 329] on icon "button" at bounding box center [278, 324] width 14 height 14
click at [306, 198] on button "o" at bounding box center [306, 196] width 20 height 20
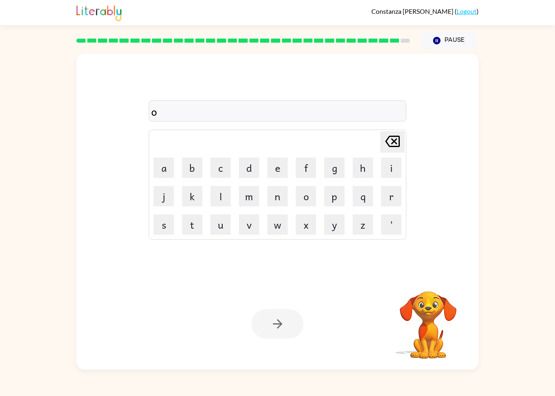
click at [277, 197] on button "n" at bounding box center [277, 196] width 20 height 20
click at [307, 169] on button "f" at bounding box center [306, 168] width 20 height 20
click at [382, 202] on button "r" at bounding box center [391, 196] width 20 height 20
click at [160, 167] on button "a" at bounding box center [164, 168] width 20 height 20
click at [251, 169] on button "d" at bounding box center [249, 168] width 20 height 20
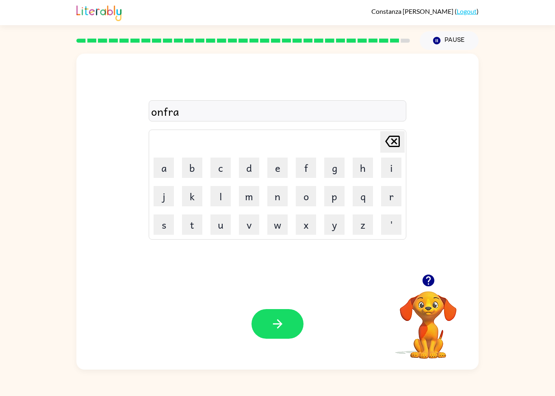
click at [280, 167] on button "e" at bounding box center [277, 168] width 20 height 20
click at [277, 328] on icon "button" at bounding box center [277, 323] width 9 height 9
